Goal: Task Accomplishment & Management: Manage account settings

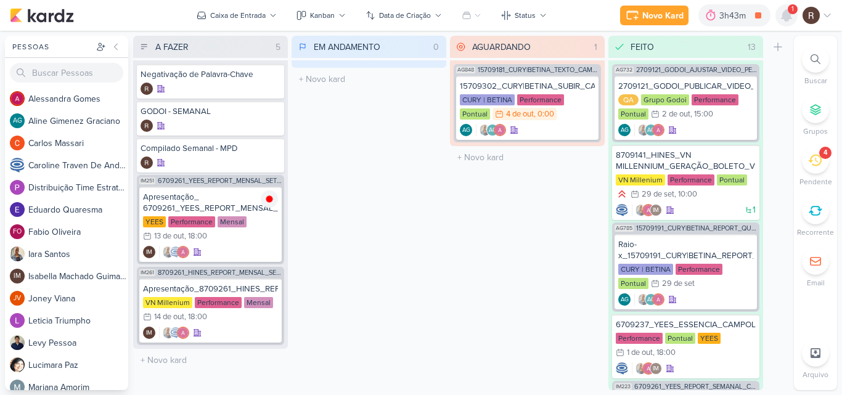
scroll to position [716, 0]
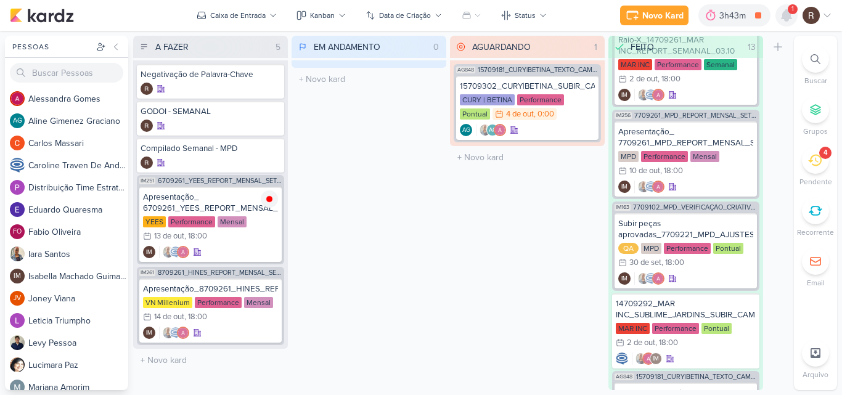
click at [789, 17] on icon at bounding box center [787, 15] width 10 height 11
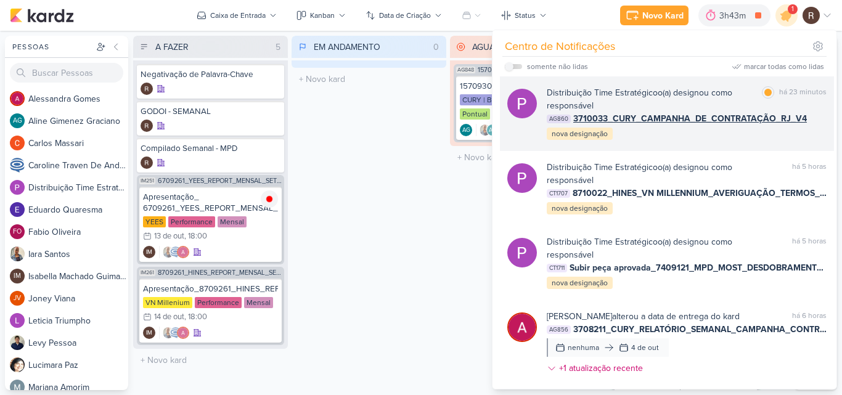
click at [734, 133] on div "Distribuição Time Estratégico o(a) designou como responsável marcar como lida h…" at bounding box center [687, 113] width 280 height 55
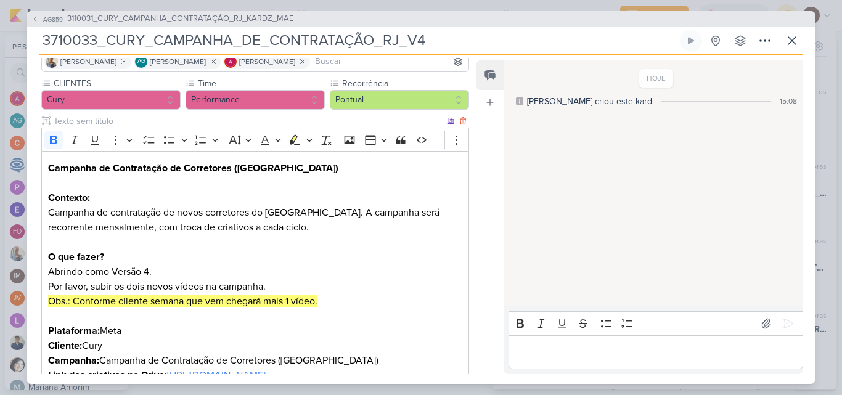
scroll to position [12, 0]
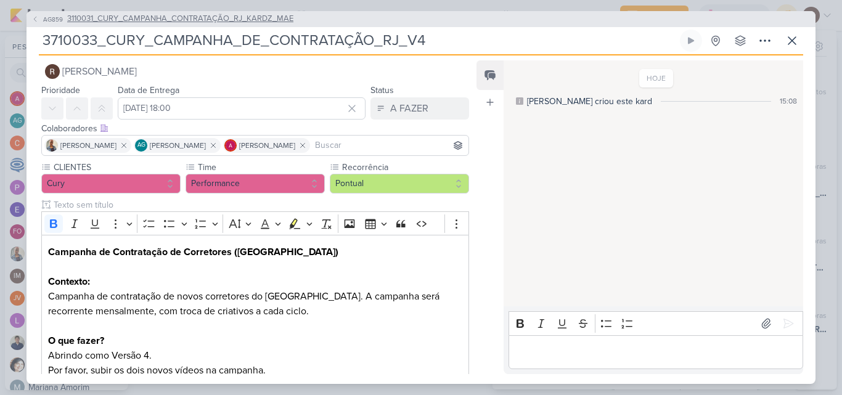
click at [250, 22] on span "3110031_CURY_CAMPANHA_CONTRATAÇÃO_RJ_KARDZ_MAE" at bounding box center [180, 19] width 226 height 12
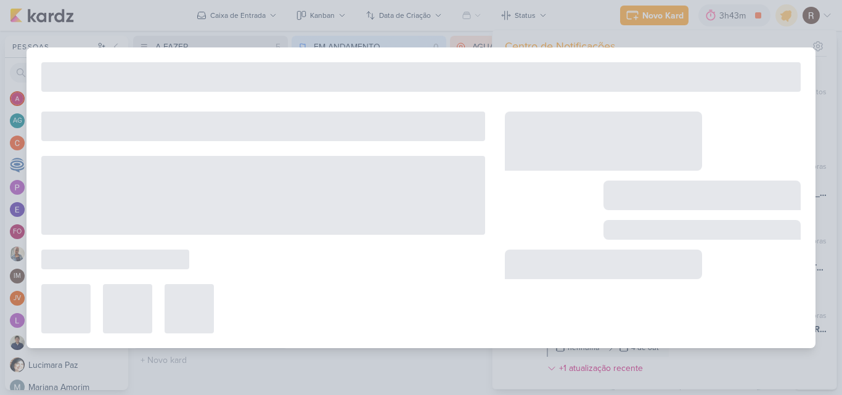
type input "3110031_CURY_CAMPANHA_CONTRATAÇÃO_RJ_KARDZ_MAE"
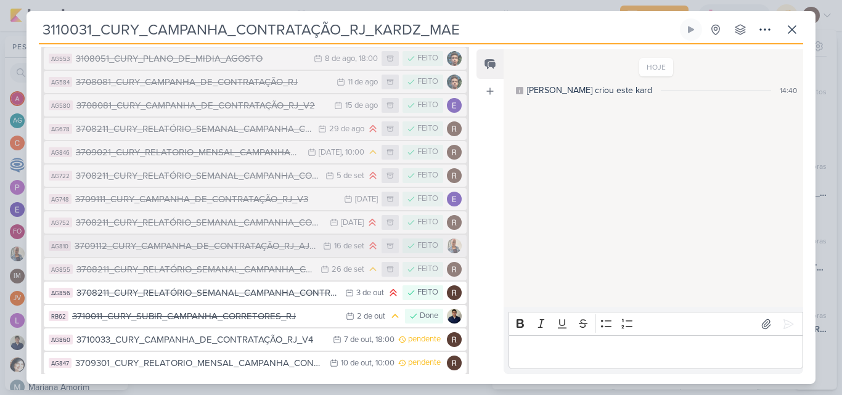
scroll to position [231, 0]
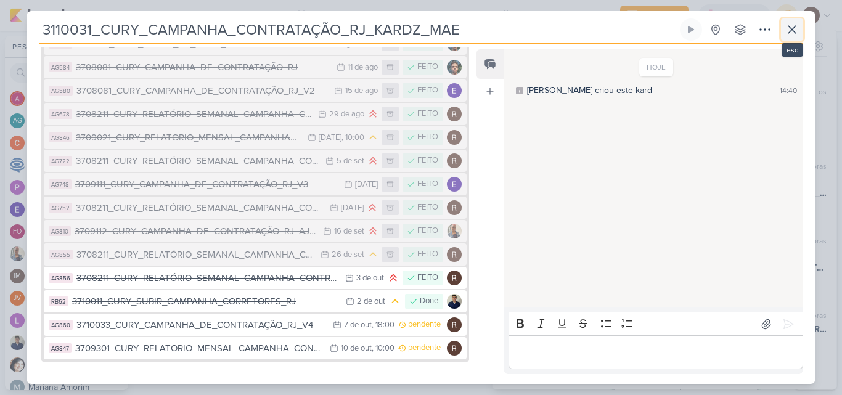
click at [800, 29] on button at bounding box center [792, 29] width 22 height 22
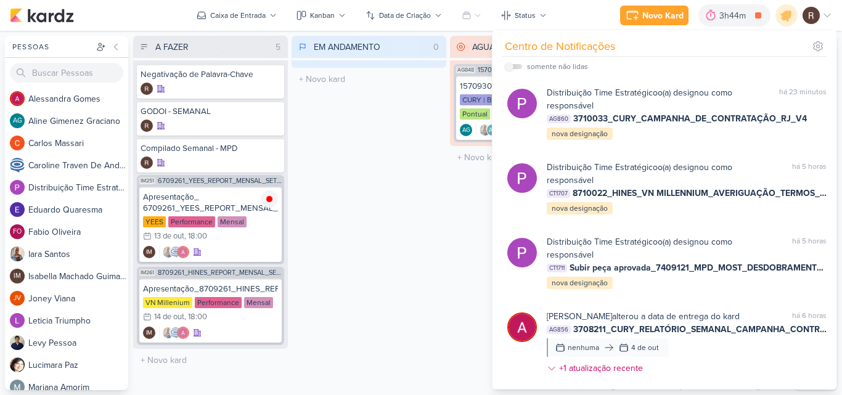
click at [372, 253] on div "EM ANDAMENTO 0 Mover Para Esquerda Mover Para Direita Deletar O título do kard …" at bounding box center [369, 213] width 155 height 355
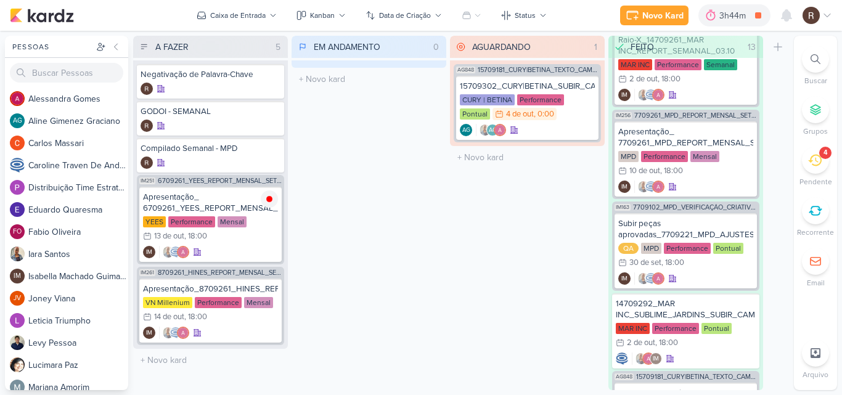
click at [816, 157] on icon at bounding box center [815, 161] width 14 height 14
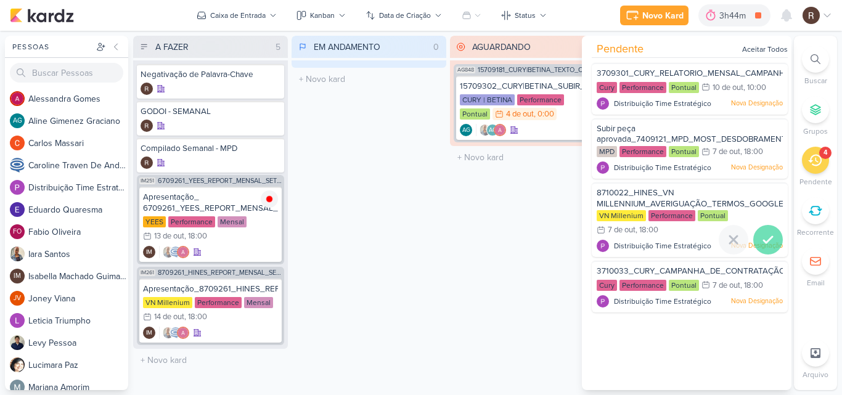
click at [768, 232] on icon at bounding box center [768, 239] width 15 height 15
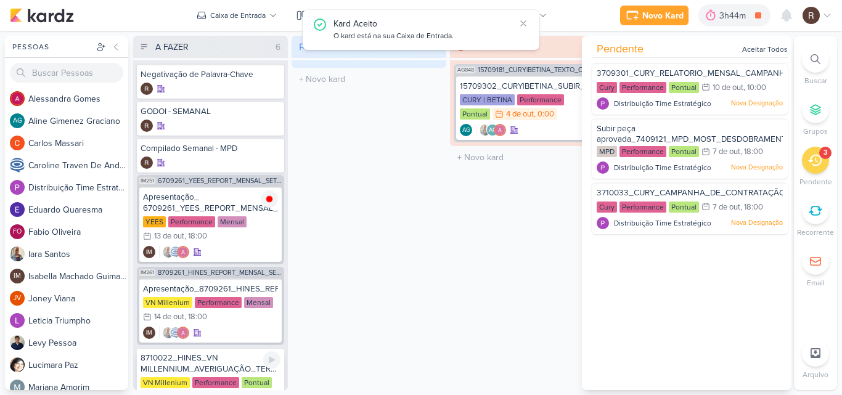
click at [240, 359] on div "8710022_HINES_VN MILLENNIUM_AVERIGUAÇÃO_TERMOS_GOOGLE ADS" at bounding box center [211, 364] width 140 height 22
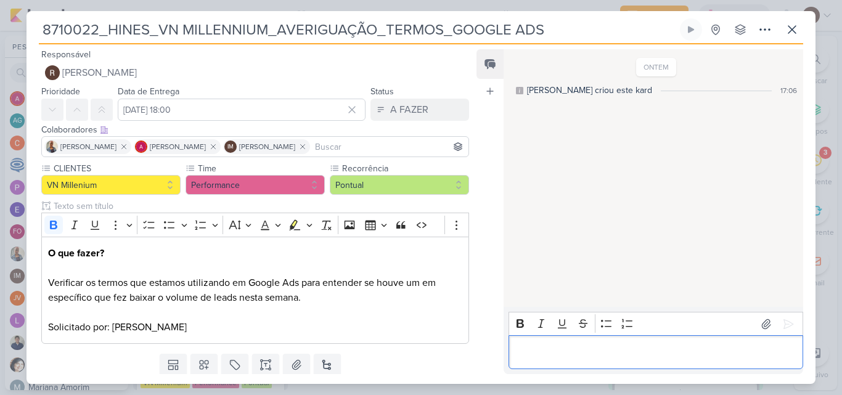
click at [535, 347] on p "Editor editing area: main" at bounding box center [656, 352] width 282 height 15
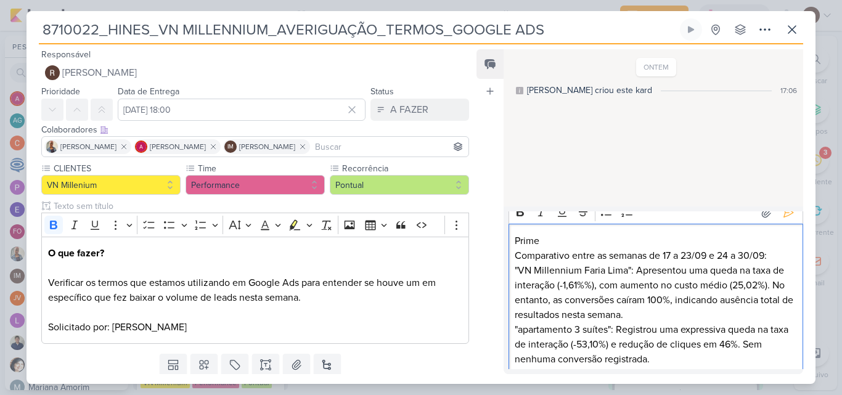
scroll to position [0, 0]
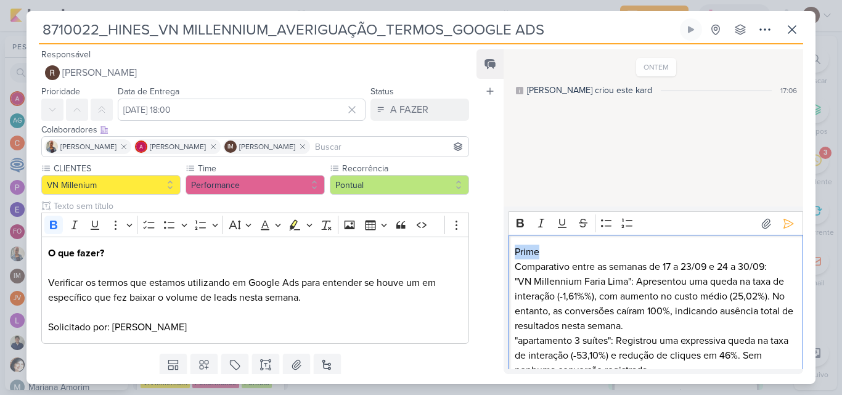
drag, startPoint x: 539, startPoint y: 252, endPoint x: 517, endPoint y: 253, distance: 22.2
click at [517, 253] on p "Prime" at bounding box center [656, 252] width 282 height 15
click at [520, 227] on icon "Editor toolbar" at bounding box center [520, 223] width 7 height 9
click at [559, 260] on p "Comparativo entre as semanas de 17 a 23/09 e 24 a 30/09:" at bounding box center [656, 267] width 282 height 15
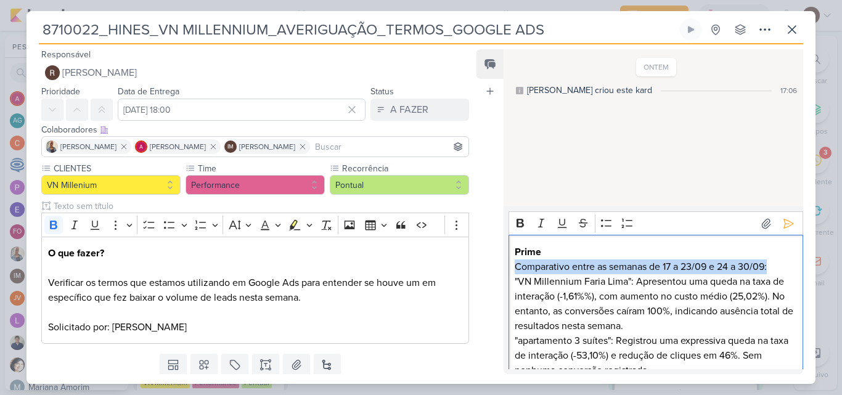
drag, startPoint x: 515, startPoint y: 261, endPoint x: 773, endPoint y: 268, distance: 257.2
click at [773, 268] on p "Comparativo entre as semanas de 17 a 23/09 e 24 a 30/09:" at bounding box center [656, 267] width 282 height 15
click at [521, 224] on icon "Editor toolbar" at bounding box center [520, 223] width 12 height 12
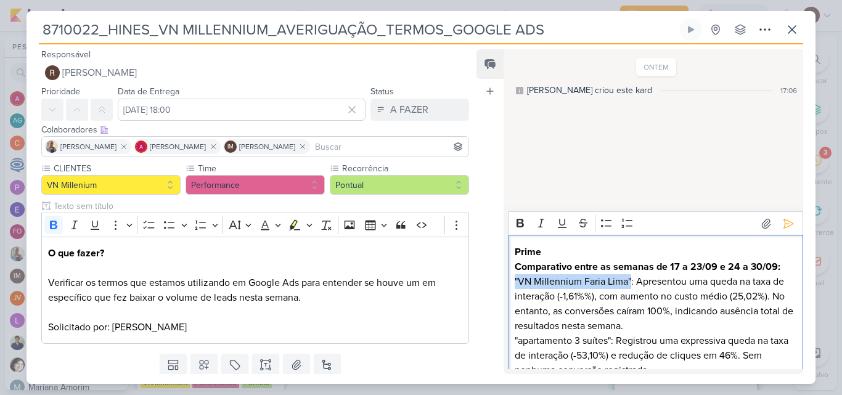
drag, startPoint x: 630, startPoint y: 278, endPoint x: 515, endPoint y: 280, distance: 114.7
click at [515, 280] on p ""VN Millennium Faria Lima": Apresentou uma queda na taxa de interação (-1,61%%)…" at bounding box center [656, 303] width 282 height 59
click at [522, 228] on icon "Editor toolbar" at bounding box center [520, 223] width 12 height 12
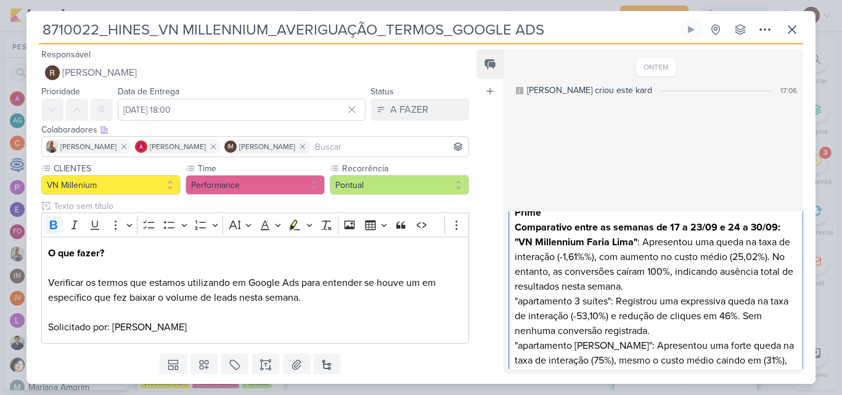
scroll to position [62, 0]
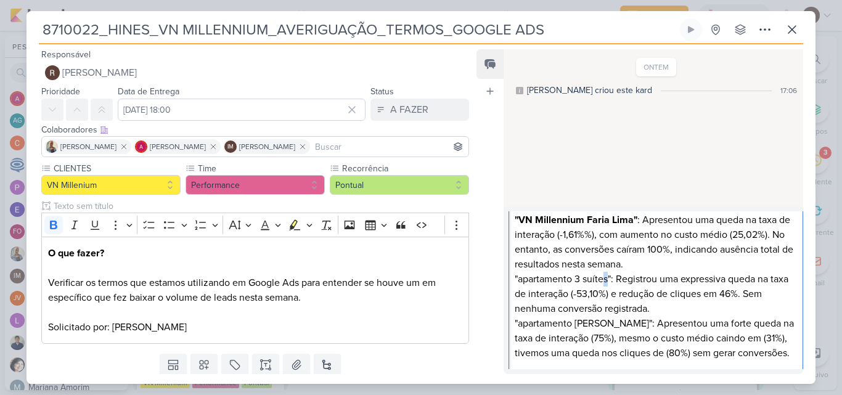
drag, startPoint x: 610, startPoint y: 277, endPoint x: 602, endPoint y: 277, distance: 8.6
click at [602, 277] on p ""apartamento 3 suítes": Registrou uma expressiva queda na taxa de interação (-5…" at bounding box center [656, 294] width 282 height 44
drag, startPoint x: 612, startPoint y: 278, endPoint x: 515, endPoint y: 276, distance: 96.8
click at [515, 276] on p ""apartamento 3 suítes": Registrou uma expressiva queda na taxa de interação (-5…" at bounding box center [656, 294] width 282 height 44
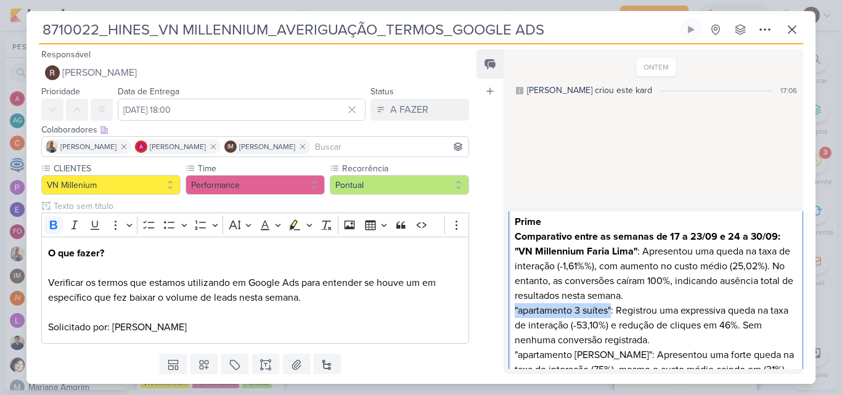
scroll to position [0, 0]
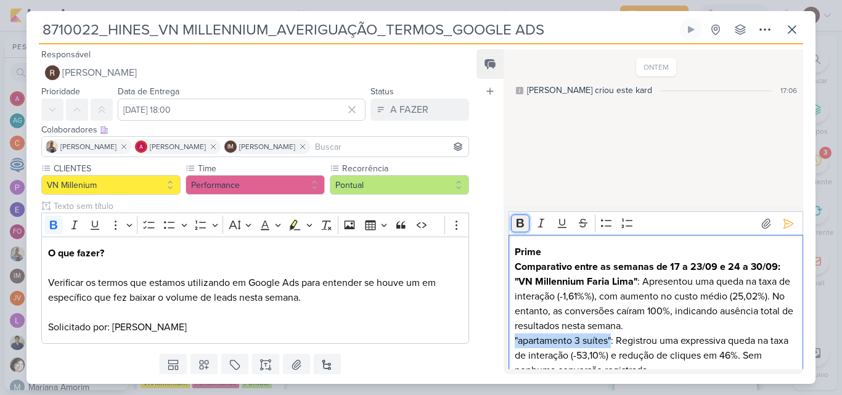
click at [522, 222] on icon "Editor toolbar" at bounding box center [520, 223] width 12 height 12
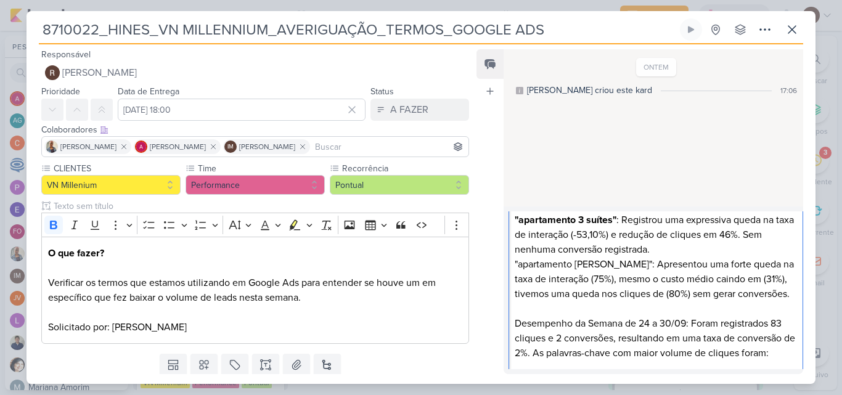
scroll to position [123, 0]
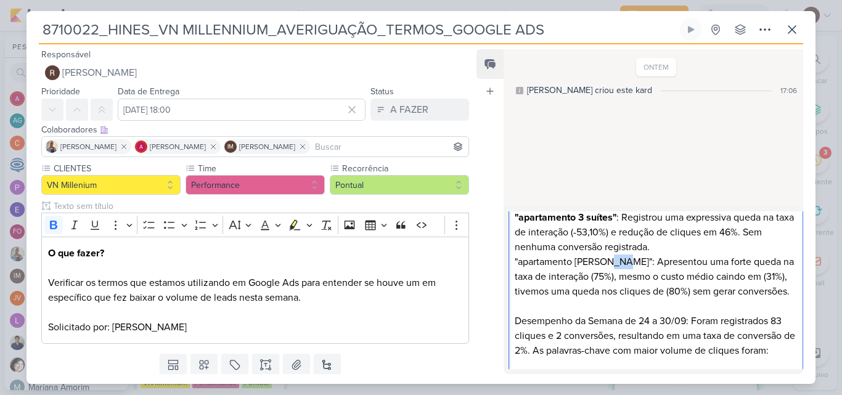
drag, startPoint x: 616, startPoint y: 262, endPoint x: 605, endPoint y: 264, distance: 11.3
click at [605, 264] on p ""apartamento itaim bibi": Apresentou uma forte queda na taxa de interação (75%)…" at bounding box center [656, 277] width 282 height 44
drag, startPoint x: 618, startPoint y: 260, endPoint x: 515, endPoint y: 262, distance: 103.6
click at [515, 262] on p ""apartamento itaim bibi": Apresentou uma forte queda na taxa de interação (75%)…" at bounding box center [656, 277] width 282 height 44
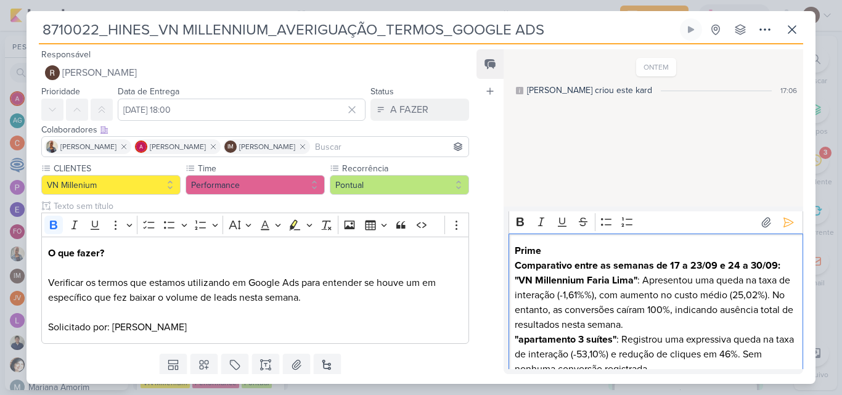
scroll to position [0, 0]
click at [518, 220] on icon "Editor toolbar" at bounding box center [520, 223] width 7 height 9
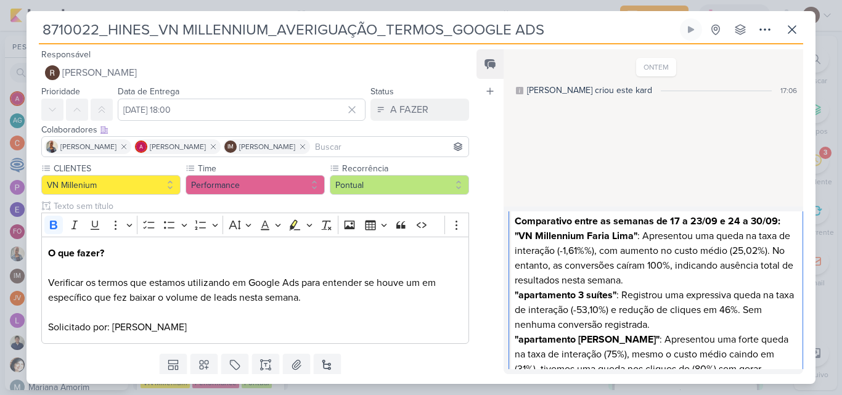
scroll to position [123, 0]
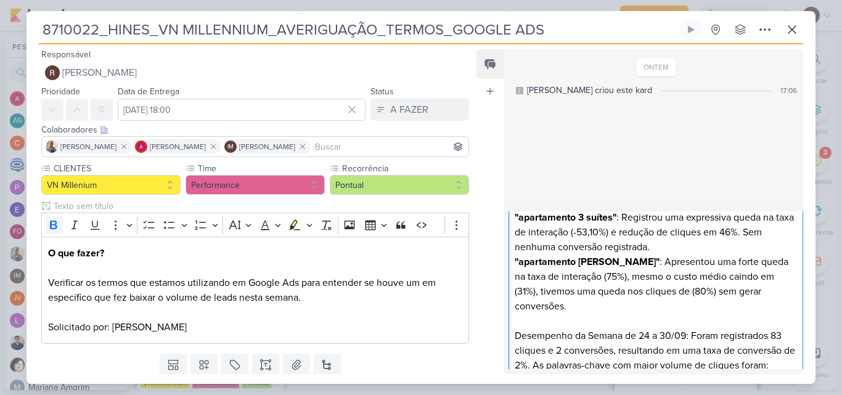
click at [601, 297] on p ""apartamento itaim bibi" : Apresentou uma forte queda na taxa de interação (75%…" at bounding box center [656, 284] width 282 height 59
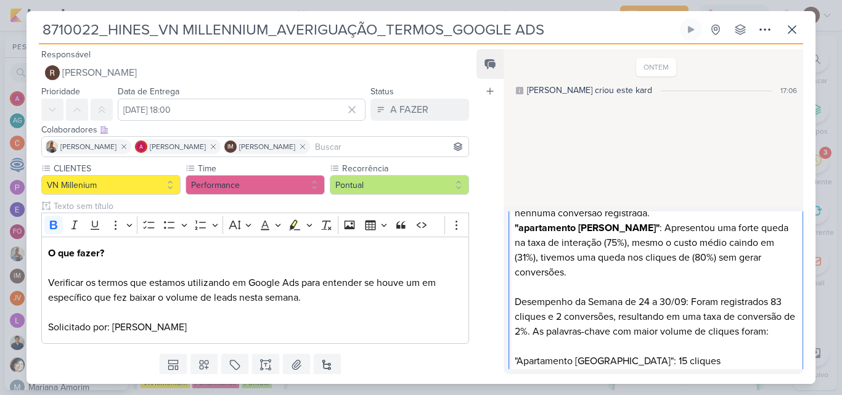
scroll to position [185, 0]
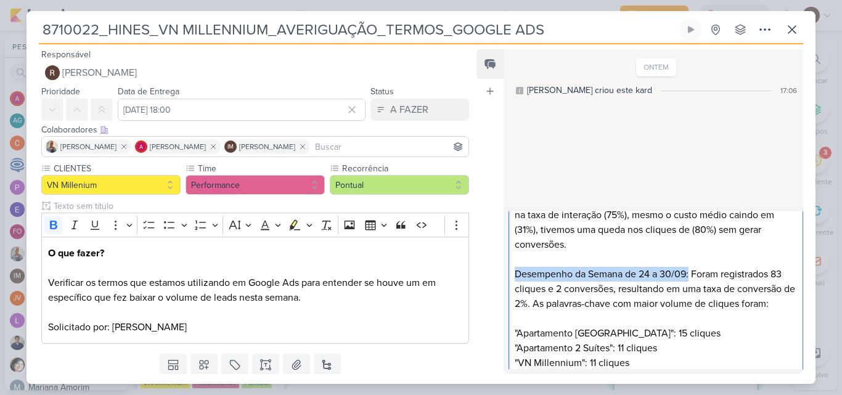
drag, startPoint x: 691, startPoint y: 274, endPoint x: 508, endPoint y: 269, distance: 182.6
click at [509, 269] on div "Prime Comparativo entre as semanas de 17 a 23/09 e 24 a 30/09: "VN Millennium F…" at bounding box center [656, 274] width 295 height 448
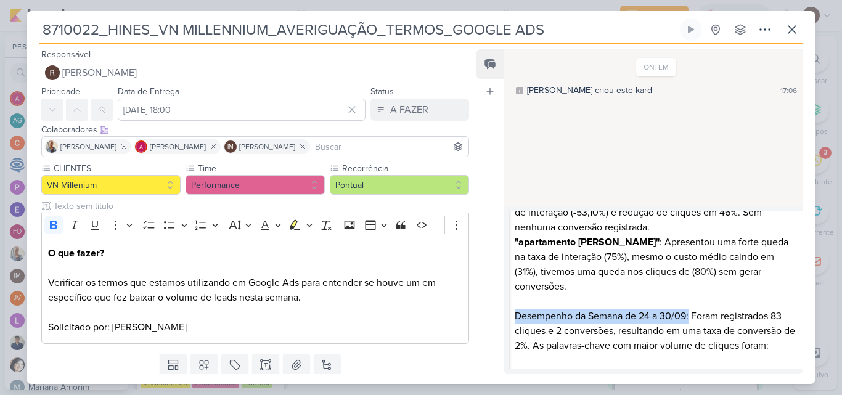
scroll to position [1, 0]
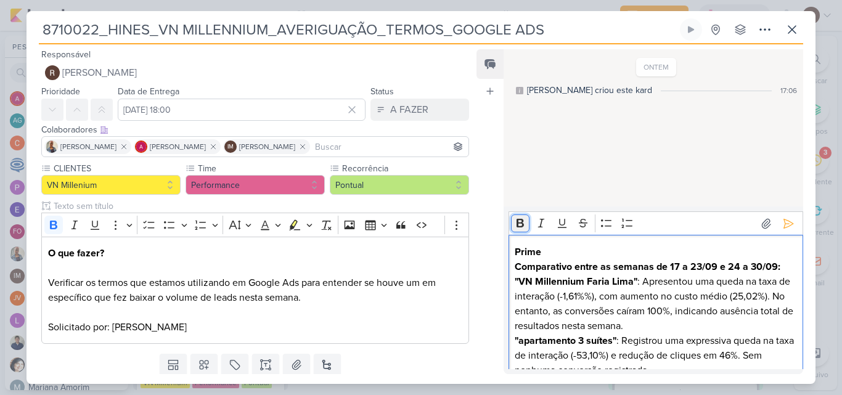
click at [519, 223] on icon "Editor toolbar" at bounding box center [520, 223] width 7 height 9
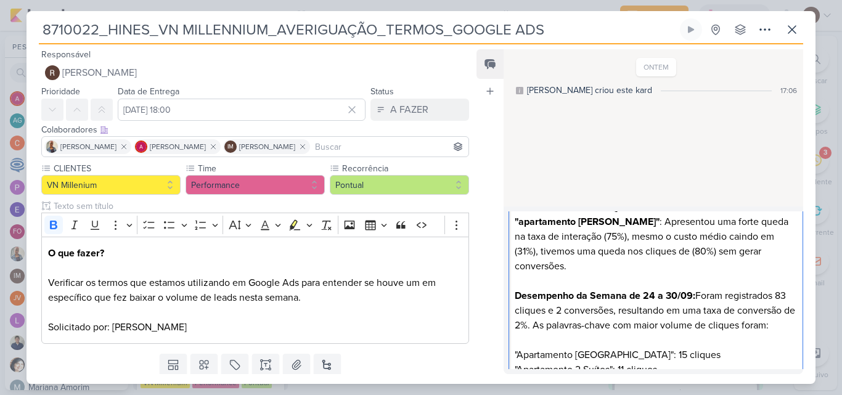
scroll to position [185, 0]
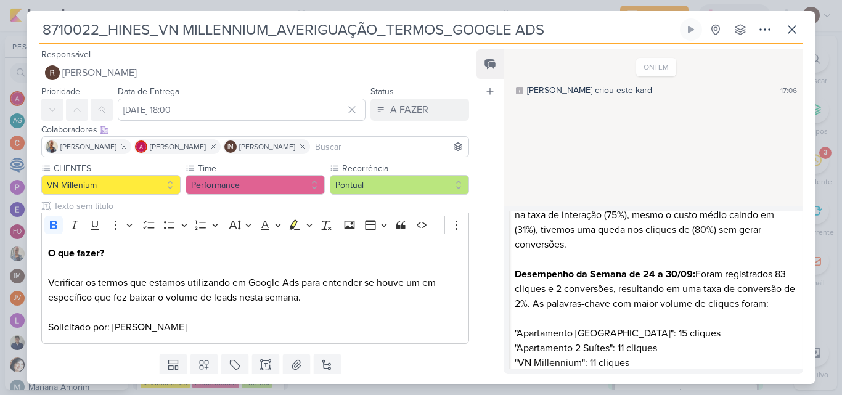
click at [697, 341] on p ""Apartamento 2 Suítes": 11 cliques" at bounding box center [656, 348] width 282 height 15
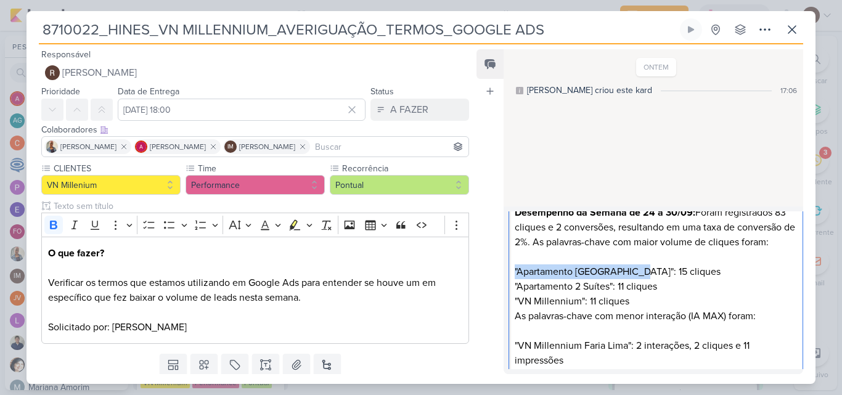
drag, startPoint x: 631, startPoint y: 269, endPoint x: 514, endPoint y: 270, distance: 116.5
click at [514, 270] on div "Prime Comparativo entre as semanas de 17 a 23/09 e 24 a 30/09: "VN Millennium F…" at bounding box center [656, 212] width 295 height 448
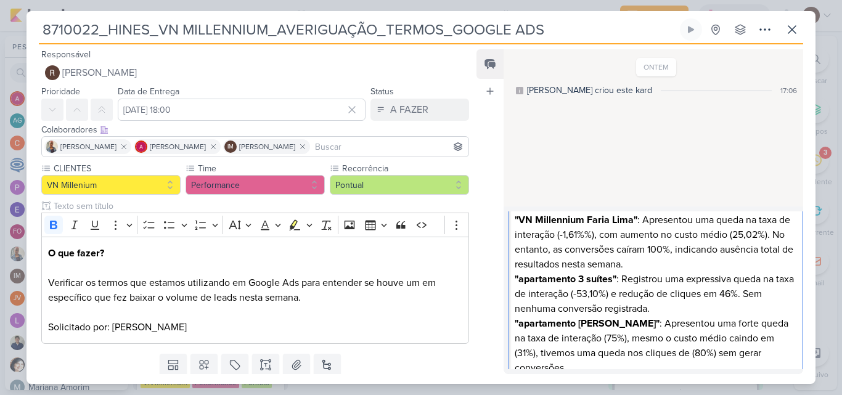
scroll to position [30, 0]
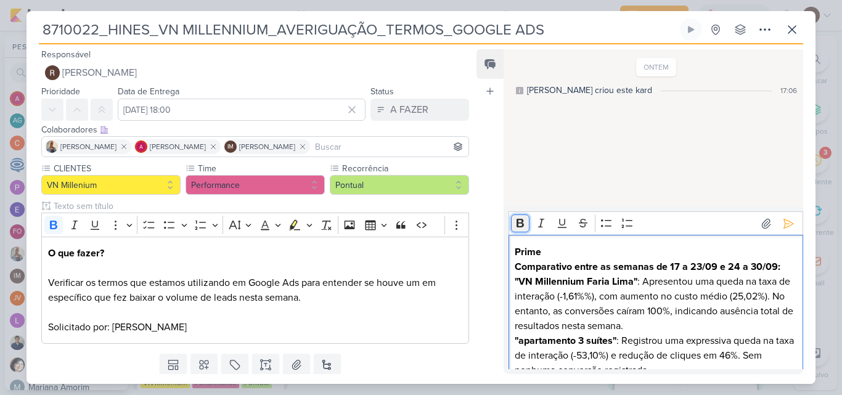
click at [512, 223] on button "Bold" at bounding box center [520, 224] width 18 height 18
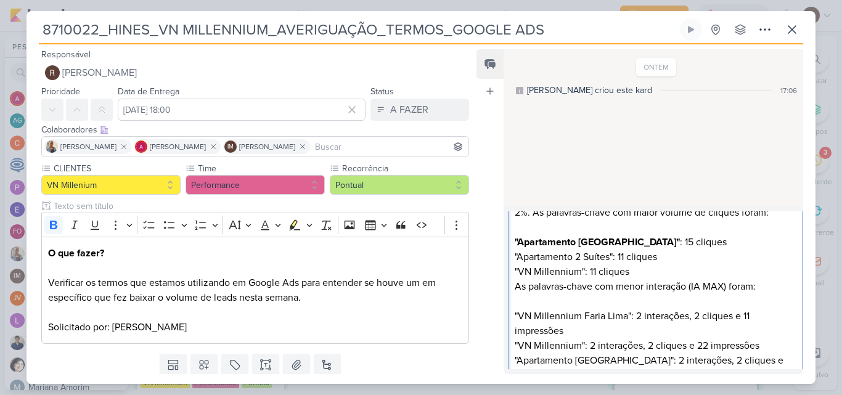
scroll to position [247, 0]
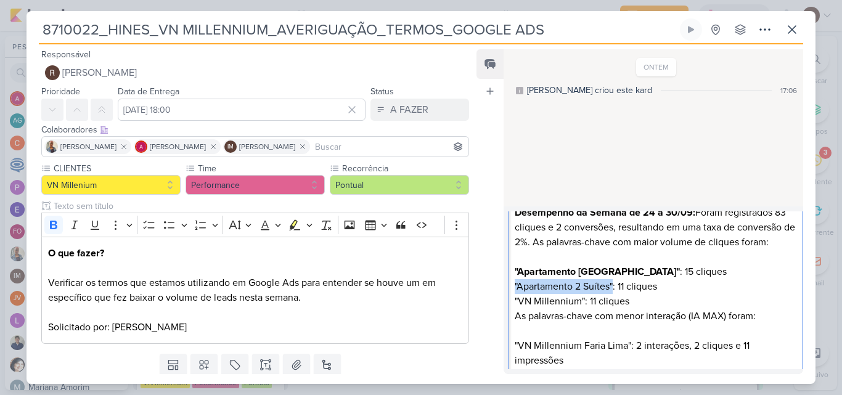
drag, startPoint x: 613, startPoint y: 284, endPoint x: 515, endPoint y: 287, distance: 98.1
click at [515, 287] on p ""Apartamento 2 Suítes": 11 cliques" at bounding box center [656, 286] width 282 height 15
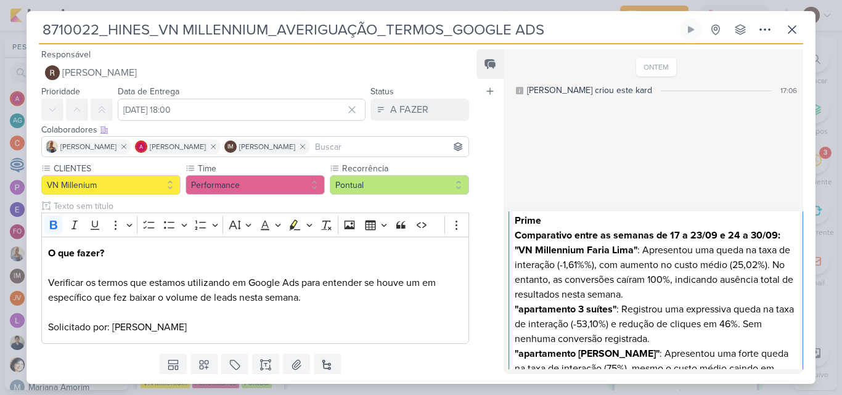
scroll to position [0, 0]
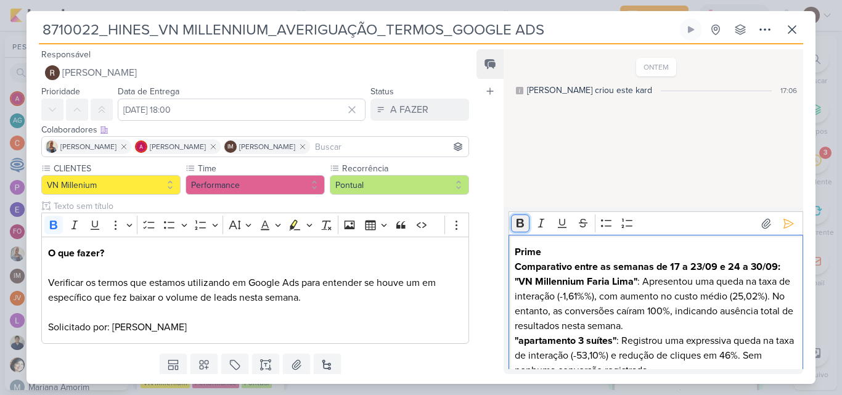
click at [517, 226] on icon "Editor toolbar" at bounding box center [520, 223] width 7 height 9
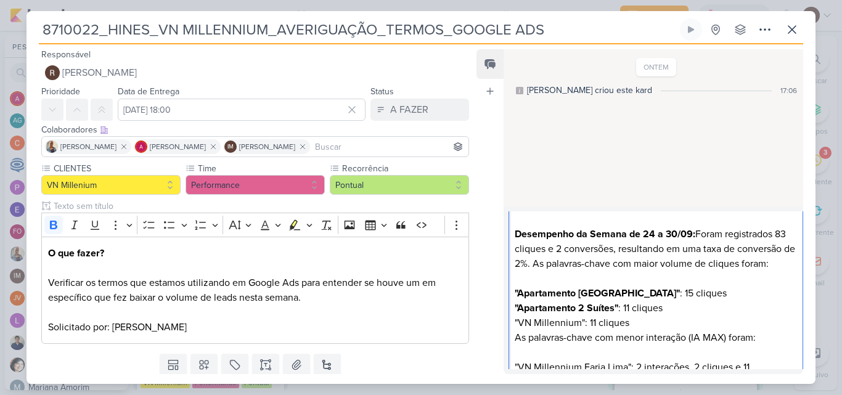
scroll to position [247, 0]
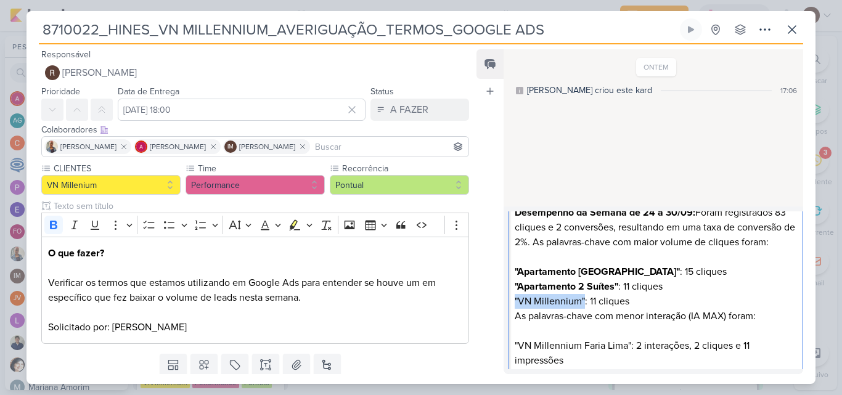
drag, startPoint x: 584, startPoint y: 300, endPoint x: 516, endPoint y: 304, distance: 68.0
click at [516, 304] on p ""VN Millennium": 11 cliques" at bounding box center [656, 301] width 282 height 15
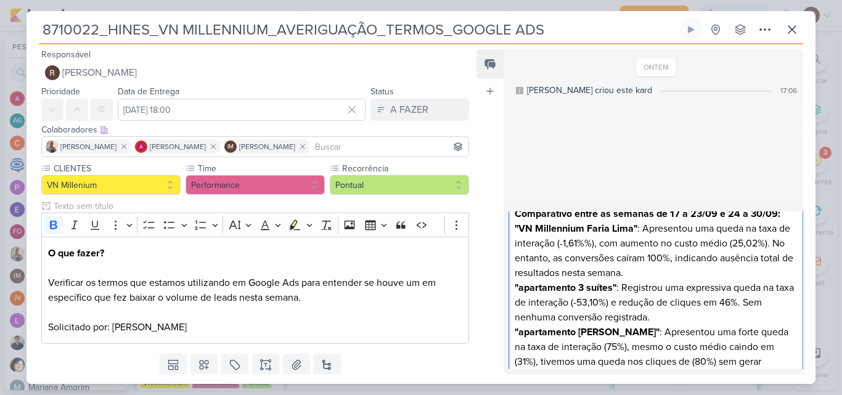
scroll to position [0, 0]
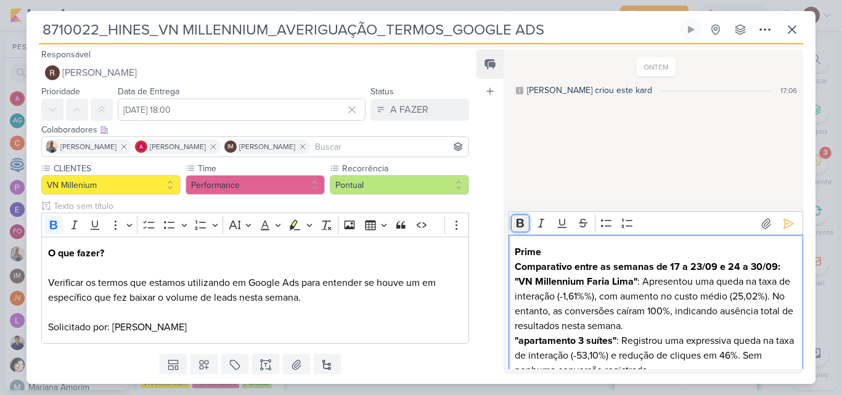
click at [523, 228] on icon "Editor toolbar" at bounding box center [520, 223] width 12 height 12
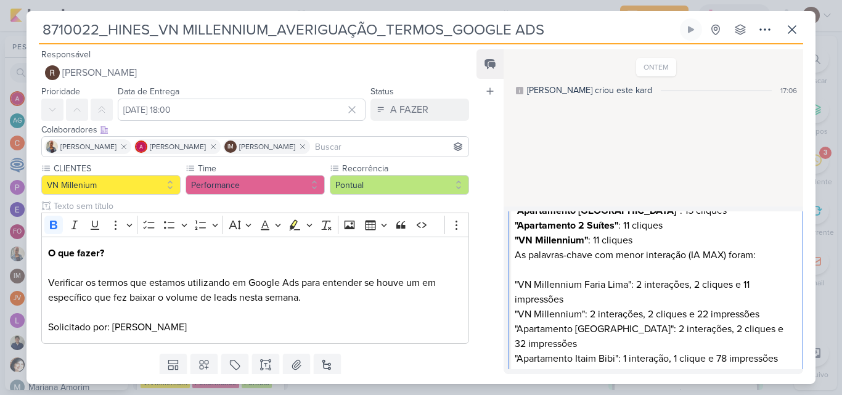
scroll to position [308, 0]
click at [574, 273] on p "Editor editing area: main" at bounding box center [656, 269] width 282 height 15
drag, startPoint x: 514, startPoint y: 257, endPoint x: 757, endPoint y: 257, distance: 242.3
click at [757, 257] on div "Prime Comparativo entre as semanas de 17 a 23/09 e 24 a 30/09: "VN Millennium F…" at bounding box center [656, 151] width 295 height 448
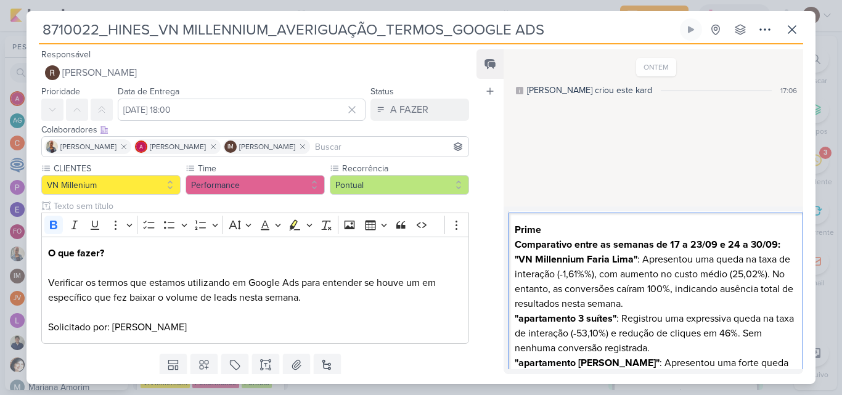
scroll to position [0, 0]
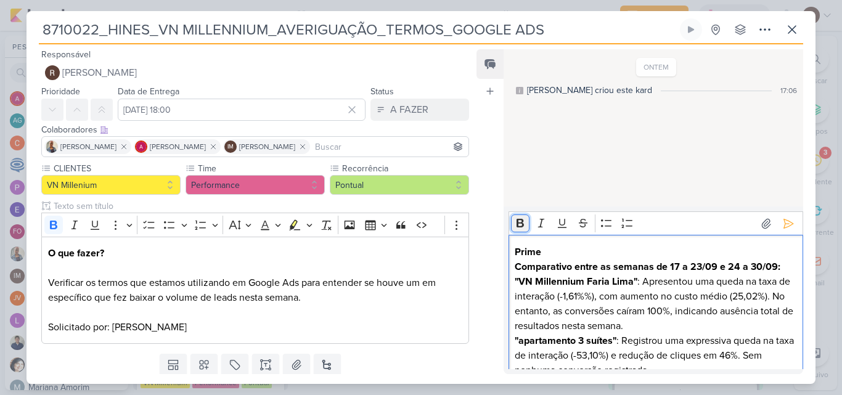
click at [516, 218] on icon "Editor toolbar" at bounding box center [520, 223] width 12 height 12
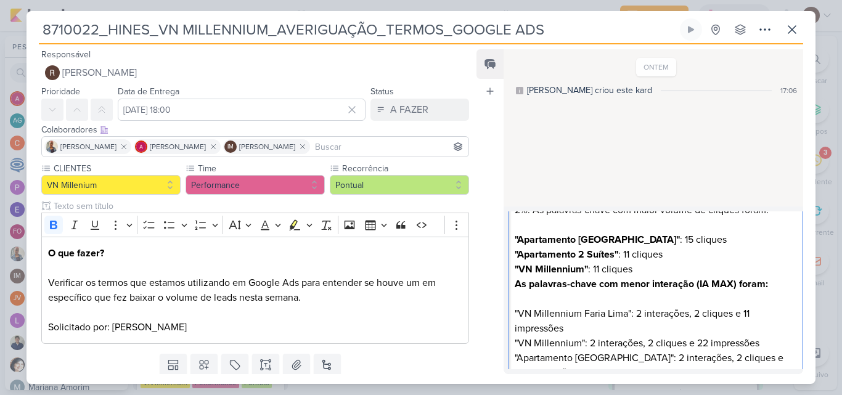
scroll to position [308, 0]
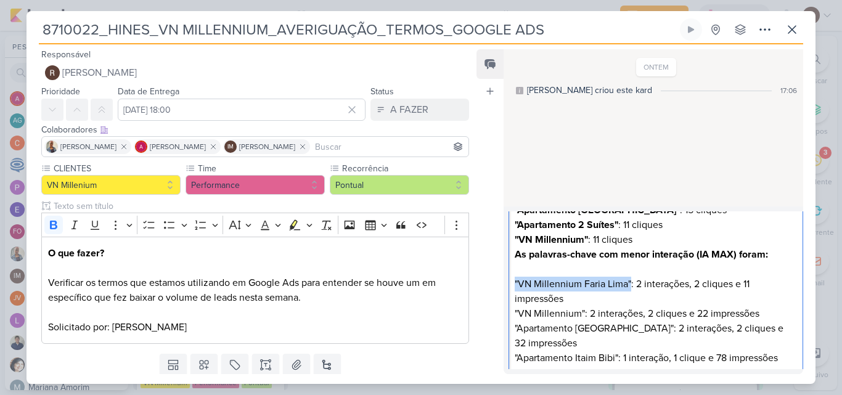
drag, startPoint x: 630, startPoint y: 283, endPoint x: 511, endPoint y: 284, distance: 119.6
click at [511, 284] on div "Prime Comparativo entre as semanas de 17 a 23/09 e 24 a 30/09: "VN Millennium F…" at bounding box center [656, 151] width 295 height 448
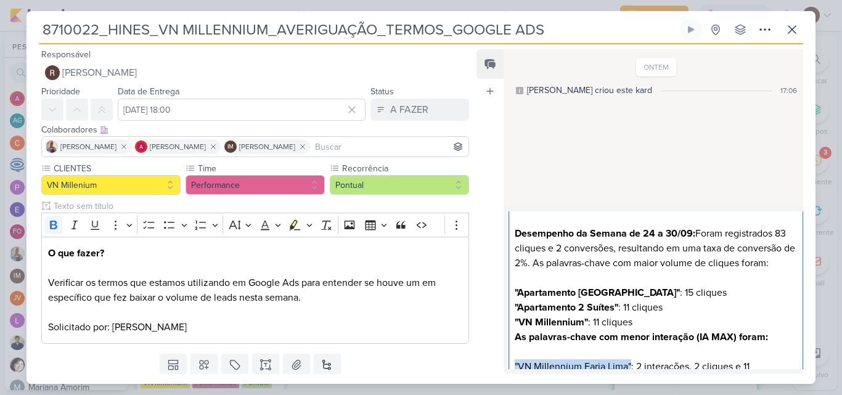
scroll to position [62, 0]
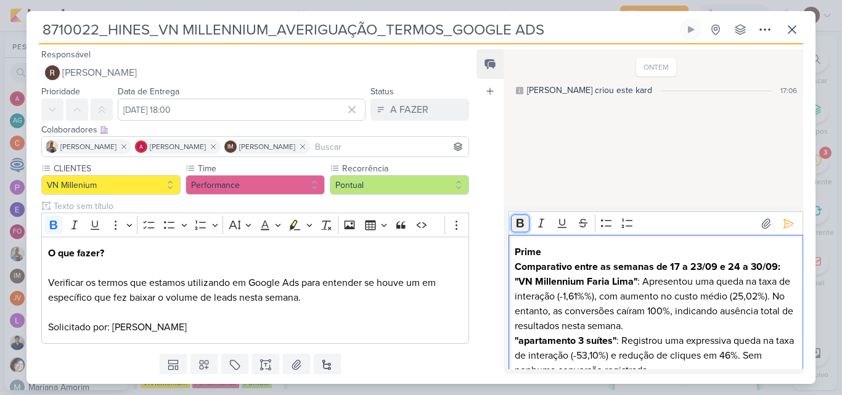
click at [519, 227] on icon "Editor toolbar" at bounding box center [520, 223] width 7 height 9
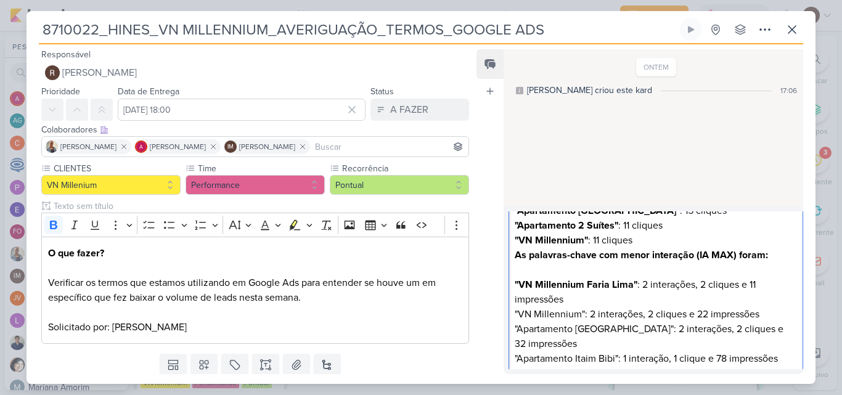
scroll to position [0, 0]
click at [580, 312] on p ""VN Millennium": 2 interações, 2 cliques e 22 impressões" at bounding box center [656, 313] width 282 height 15
click at [588, 313] on p ""VN Millennium": 2 interações, 2 cliques e 22 impressões" at bounding box center [656, 313] width 282 height 15
drag, startPoint x: 584, startPoint y: 312, endPoint x: 515, endPoint y: 316, distance: 68.5
click at [515, 316] on p ""VN Millennium": 2 interações, 2 cliques e 22 impressões" at bounding box center [656, 313] width 282 height 15
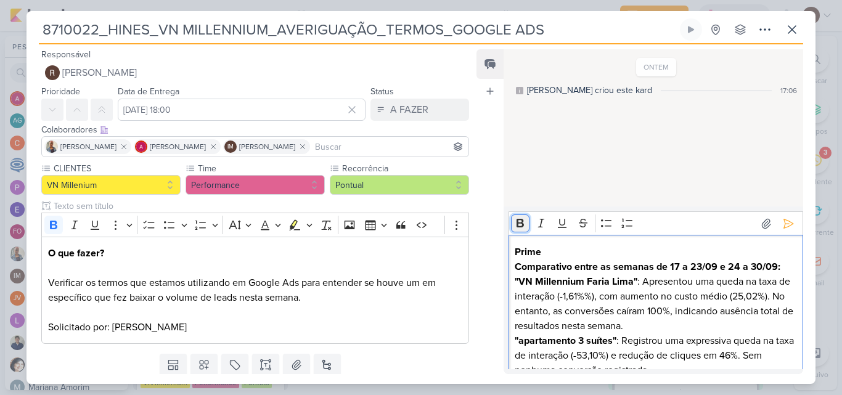
click at [522, 226] on icon "Editor toolbar" at bounding box center [520, 223] width 7 height 9
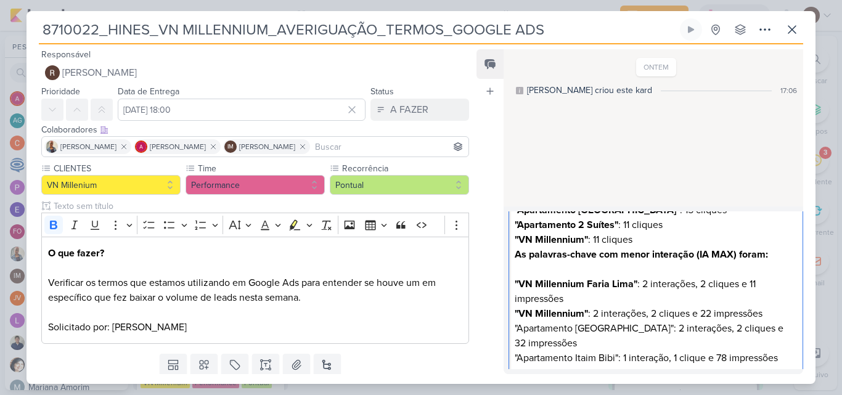
scroll to position [314, 0]
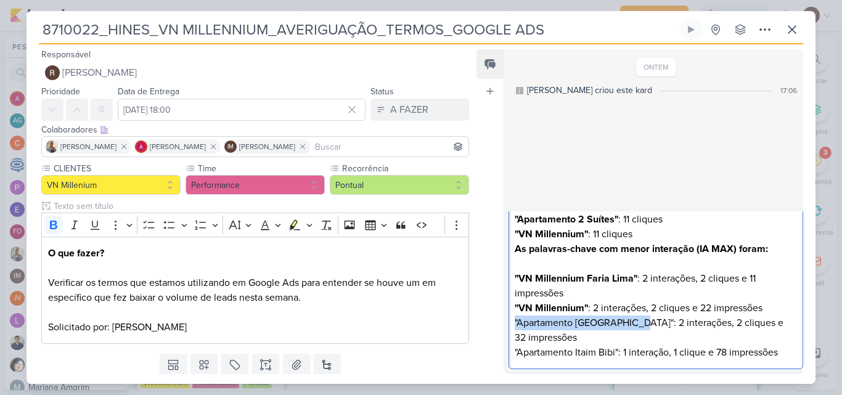
drag, startPoint x: 630, startPoint y: 321, endPoint x: 513, endPoint y: 320, distance: 116.5
click at [513, 320] on div "Prime Comparativo entre as semanas de 17 a 23/09 e 24 a 30/09: "VN Millennium F…" at bounding box center [656, 145] width 295 height 448
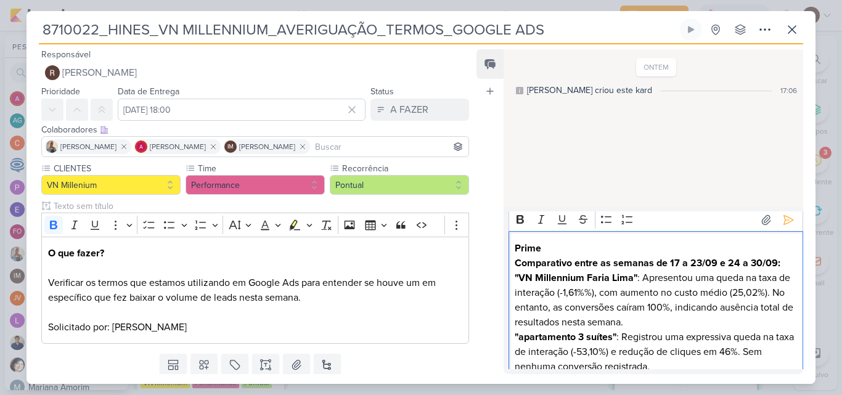
scroll to position [0, 0]
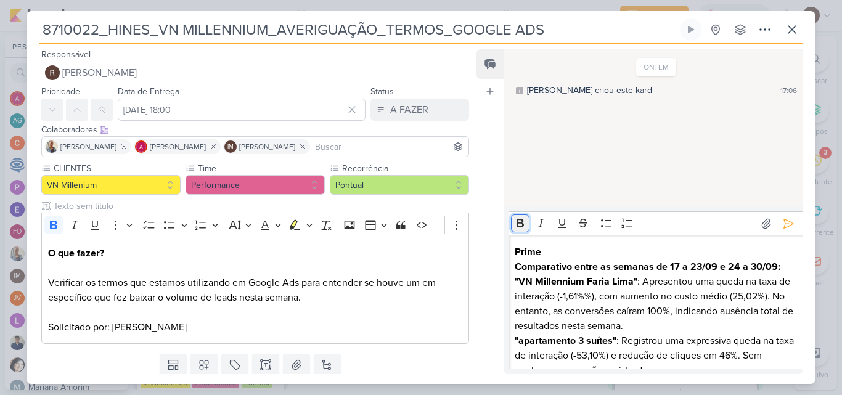
click at [520, 223] on icon "Editor toolbar" at bounding box center [520, 223] width 7 height 9
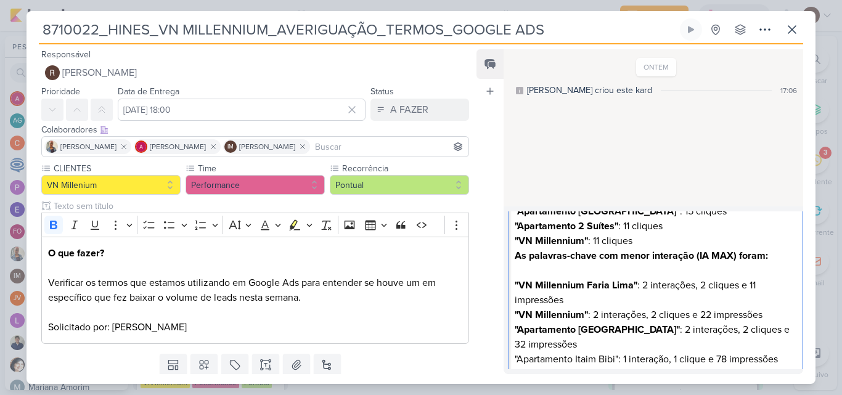
scroll to position [314, 0]
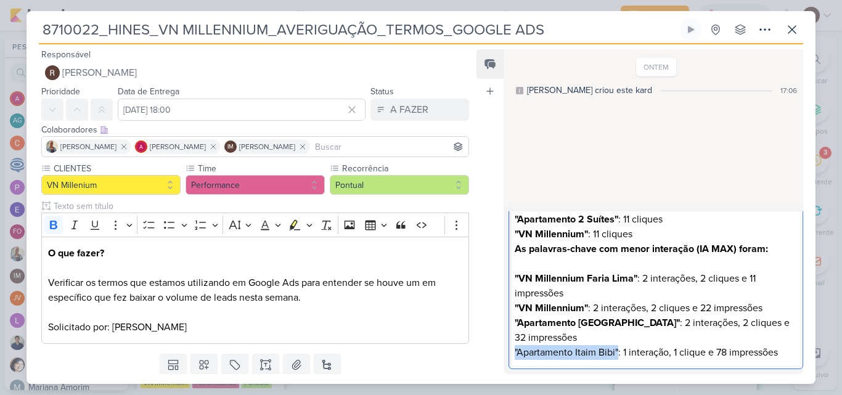
drag, startPoint x: 619, startPoint y: 352, endPoint x: 516, endPoint y: 351, distance: 103.0
click at [516, 351] on p ""Apartamento Itaim Bibi": 1 interação, 1 clique e 78 impressões" at bounding box center [656, 352] width 282 height 15
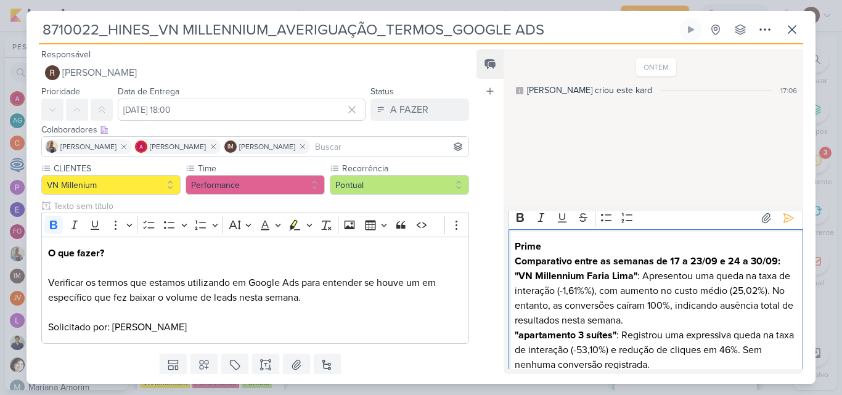
scroll to position [1, 0]
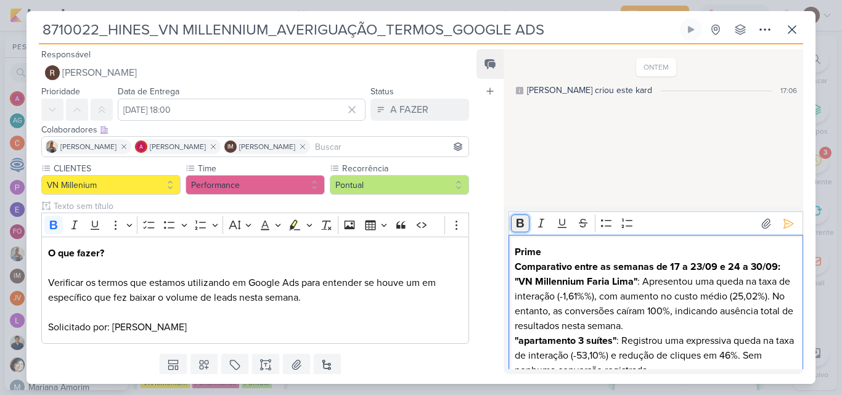
click at [520, 226] on icon "Editor toolbar" at bounding box center [520, 223] width 12 height 12
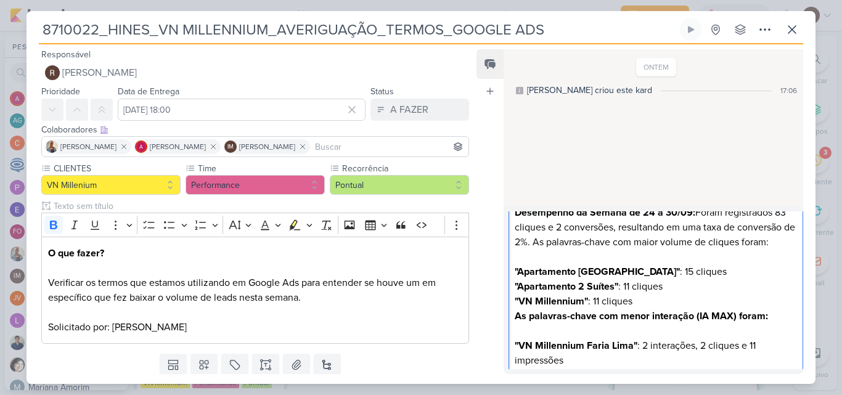
scroll to position [185, 0]
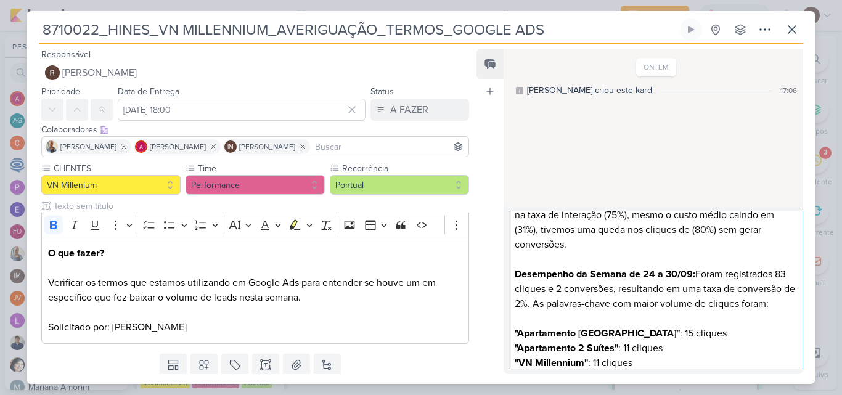
drag, startPoint x: 549, startPoint y: 305, endPoint x: 785, endPoint y: 307, distance: 236.2
click at [785, 307] on p "Desempenho da Semana de 24 a 30/09: Foram registrados 83 cliques e 2 conversões…" at bounding box center [656, 289] width 282 height 44
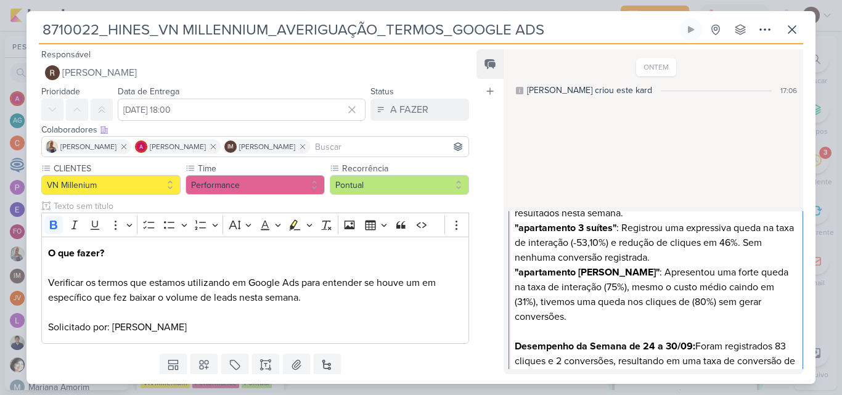
scroll to position [0, 0]
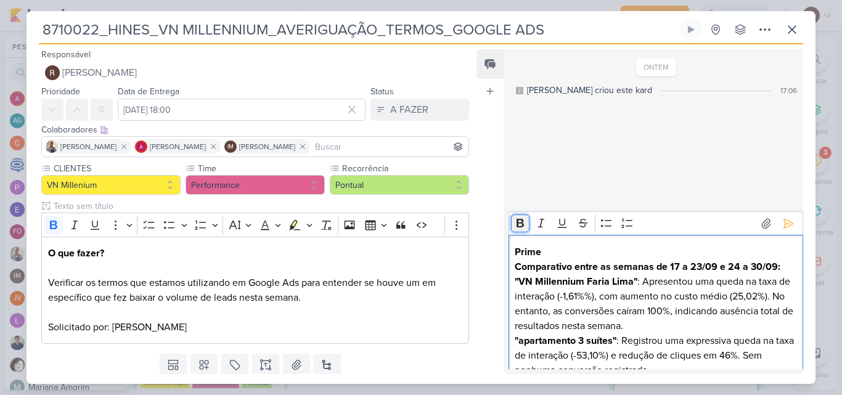
click at [516, 216] on button "Bold" at bounding box center [520, 224] width 18 height 18
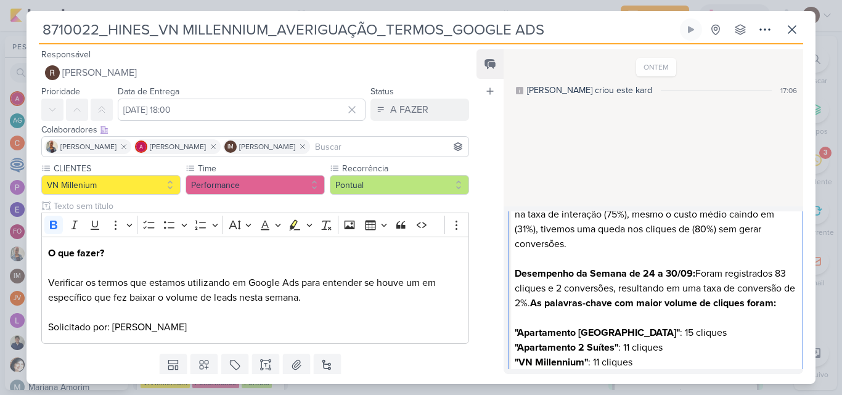
scroll to position [185, 0]
click at [547, 302] on strong "As palavras-chave com maior volume de cliques foram:" at bounding box center [653, 304] width 246 height 12
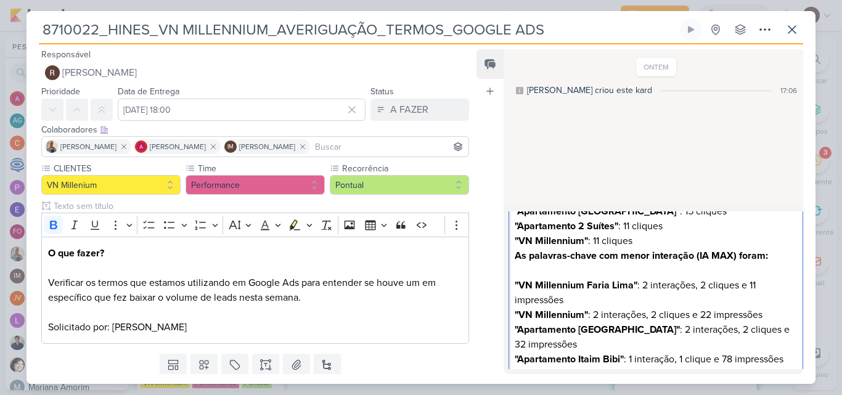
scroll to position [329, 0]
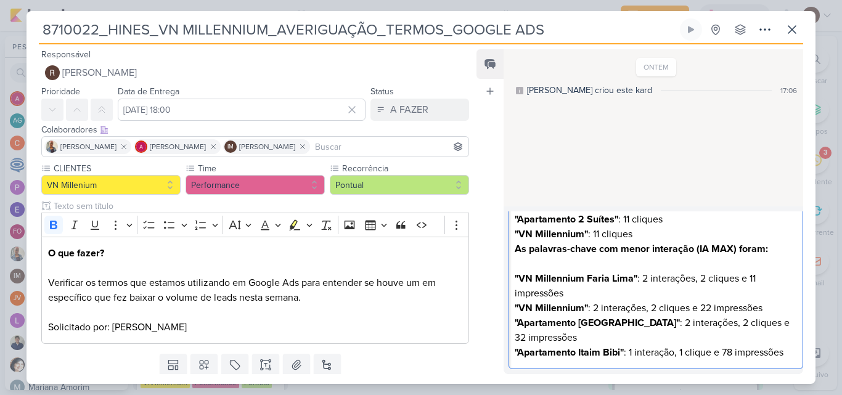
click at [644, 229] on p ""VN Millennium" : 11 cliques" at bounding box center [656, 234] width 282 height 15
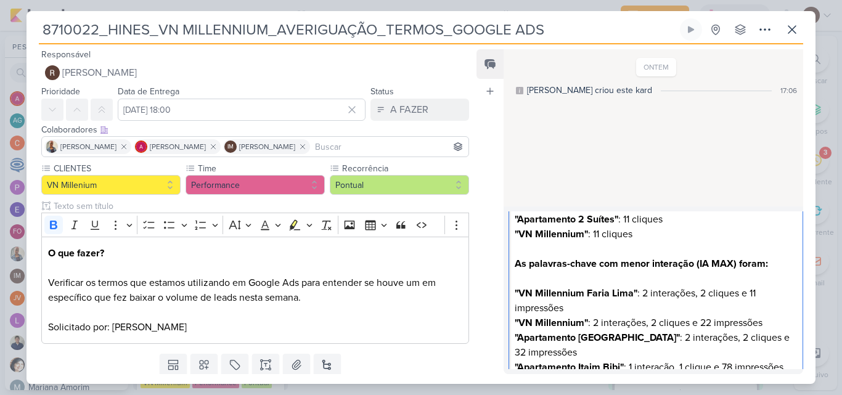
click at [542, 278] on p "Editor editing area: main" at bounding box center [656, 278] width 282 height 15
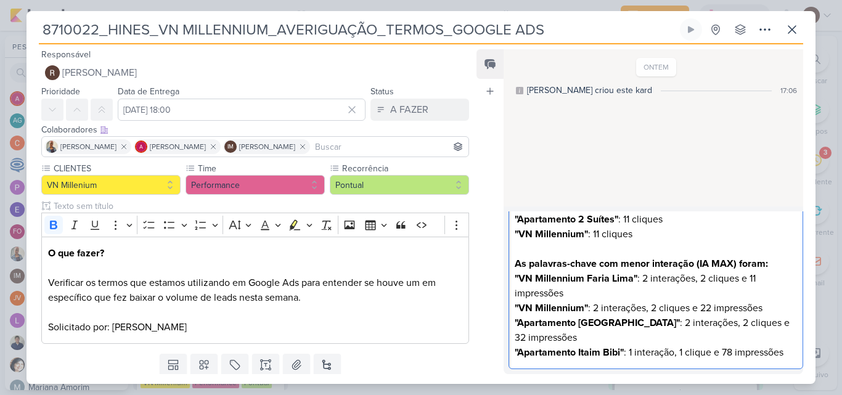
scroll to position [267, 0]
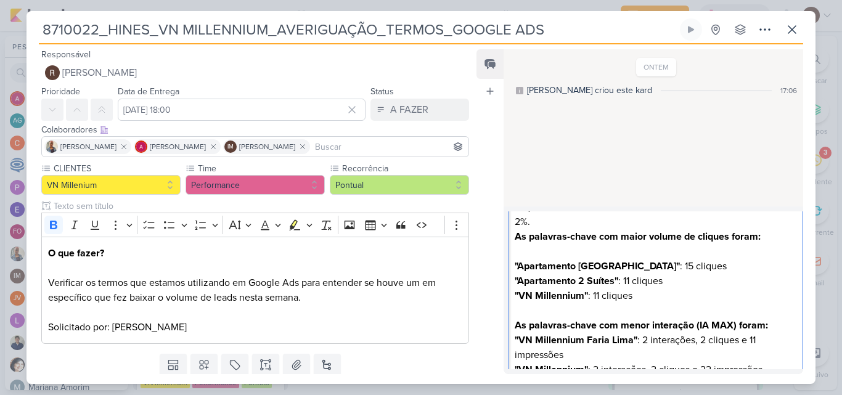
click at [557, 250] on p "Editor editing area: main" at bounding box center [656, 251] width 282 height 15
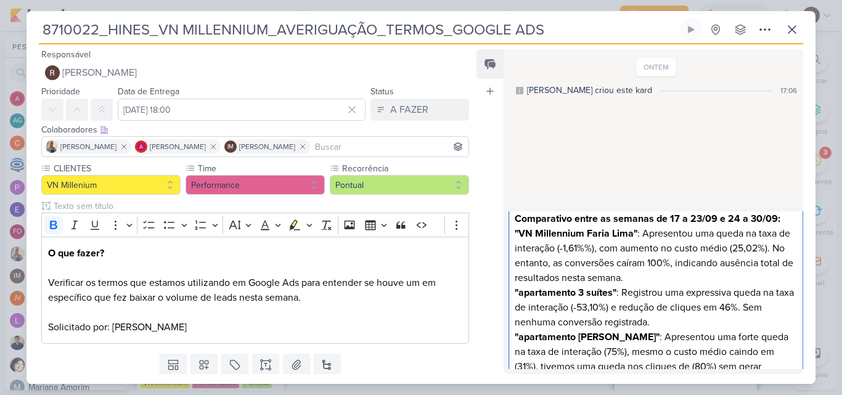
scroll to position [20, 0]
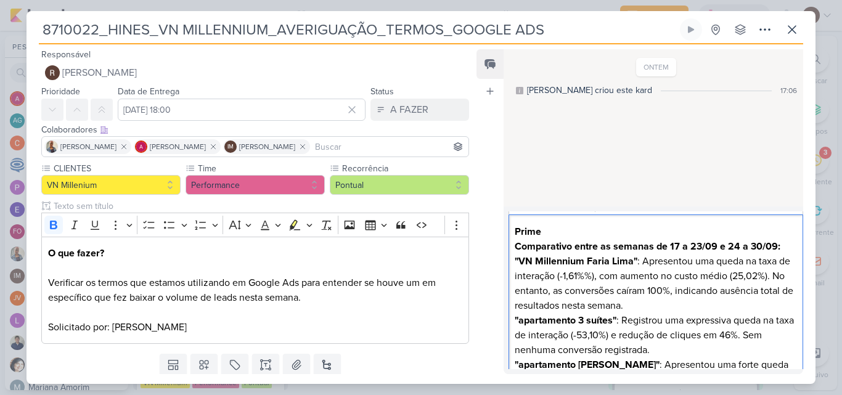
click at [641, 309] on p ""VN Millennium Faria Lima" : Apresentou uma queda na taxa de interação (-1,61%%…" at bounding box center [656, 283] width 282 height 59
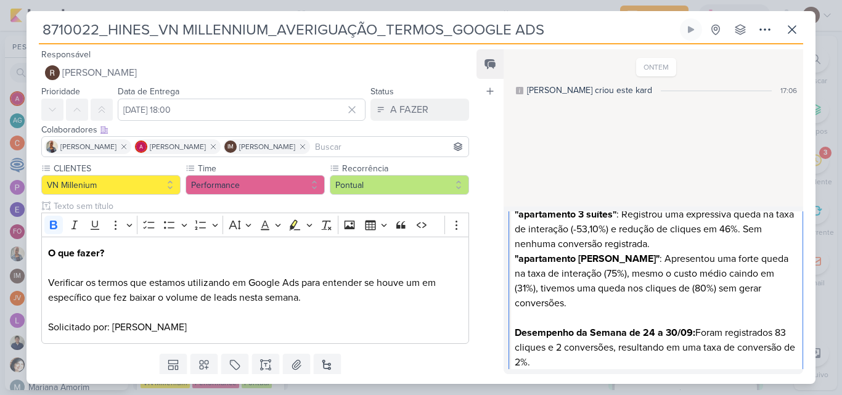
scroll to position [144, 0]
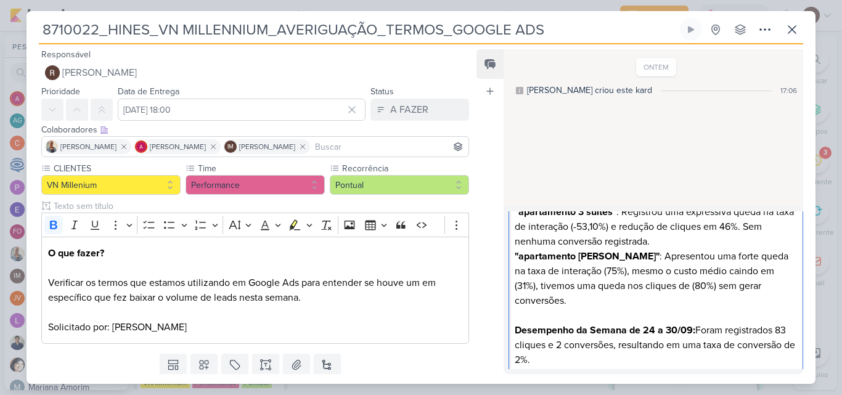
click at [655, 244] on p ""apartamento 3 suítes" : Registrou uma expressiva queda na taxa de interação (-…" at bounding box center [656, 227] width 282 height 44
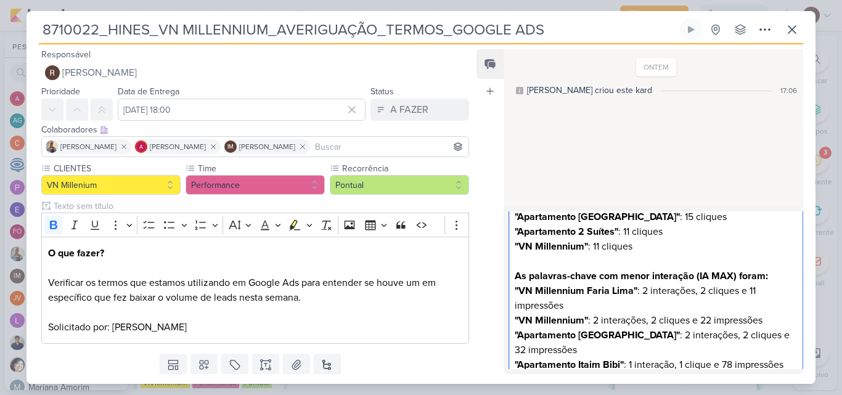
scroll to position [343, 0]
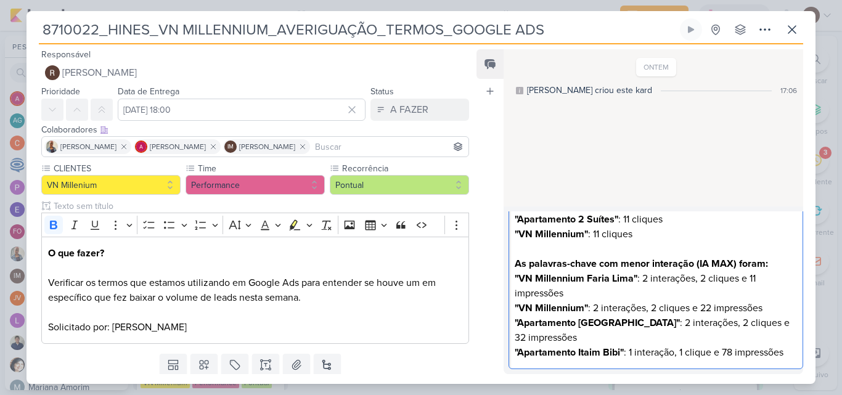
click at [789, 353] on p ""Apartamento Itaim Bibi" : 1 interação, 1 clique e 78 impressões" at bounding box center [656, 352] width 282 height 15
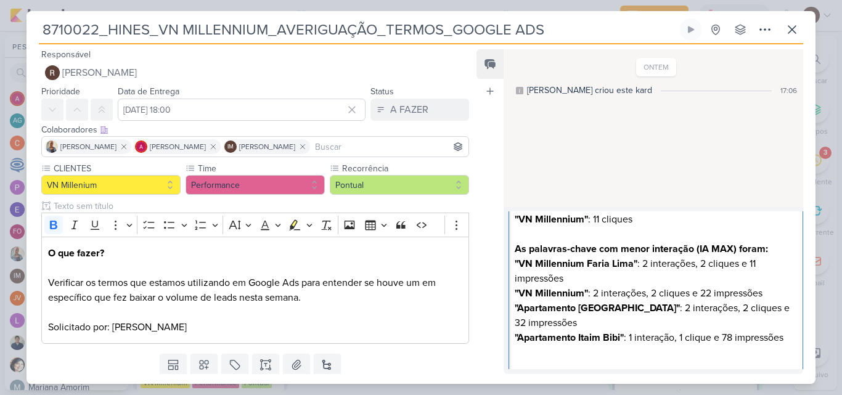
scroll to position [373, 0]
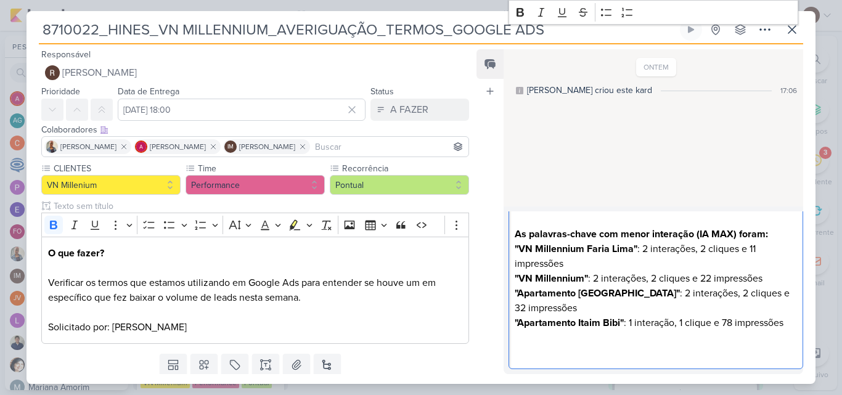
click at [537, 356] on p "Editor editing area: main" at bounding box center [656, 352] width 282 height 15
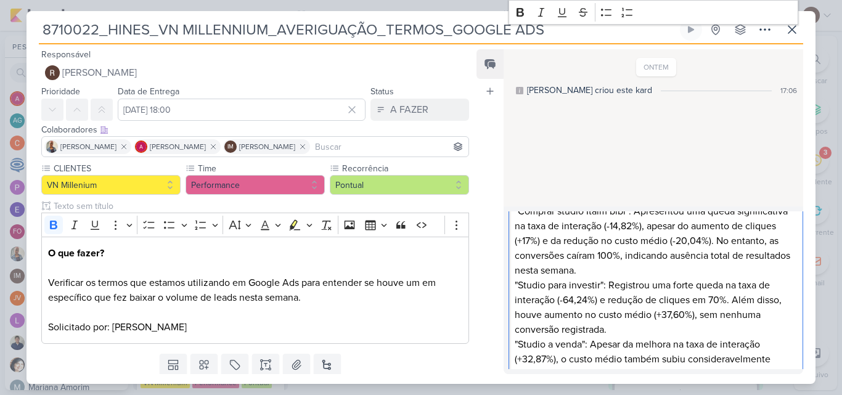
scroll to position [439, 0]
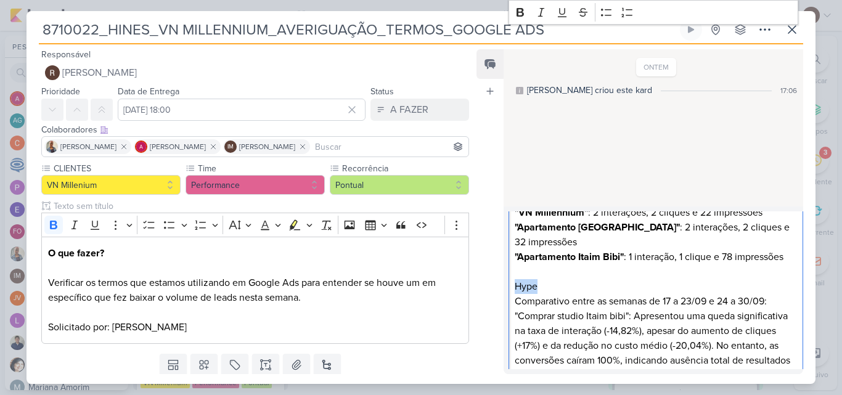
drag, startPoint x: 513, startPoint y: 288, endPoint x: 538, endPoint y: 283, distance: 25.8
click at [538, 283] on div "Prime Comparativo entre as semanas de 17 a 23/09 e 24 a 30/09: "VN Millennium F…" at bounding box center [656, 242] width 295 height 892
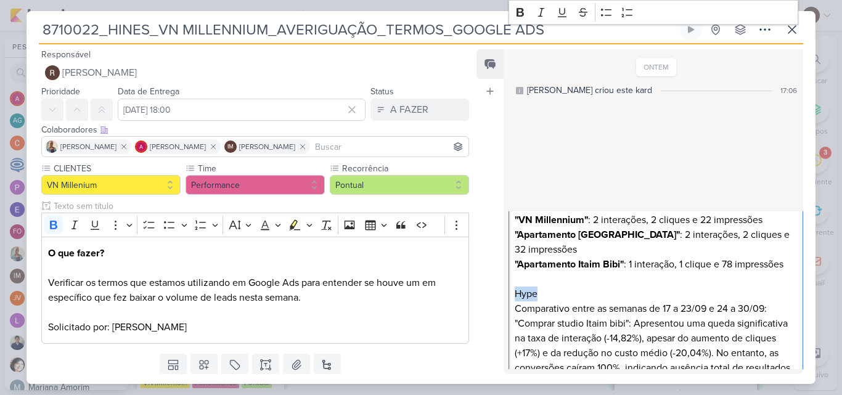
scroll to position [493, 0]
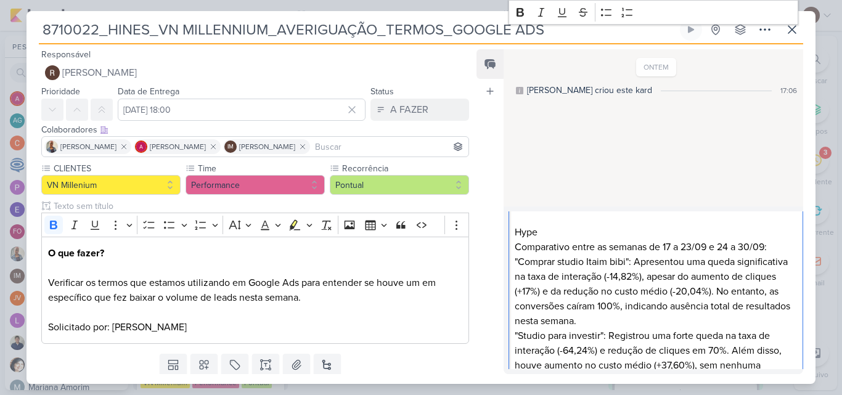
click at [543, 265] on p ""Comprar studio Itaim bibi": Apresentou uma queda significativa na taxa de inte…" at bounding box center [656, 292] width 282 height 74
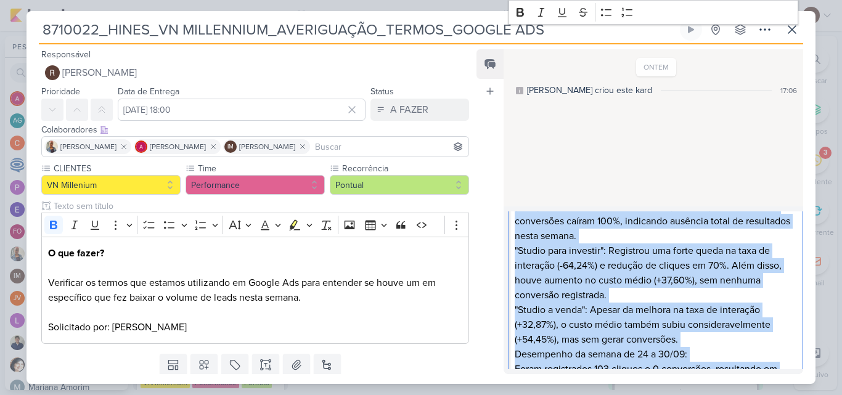
scroll to position [758, 0]
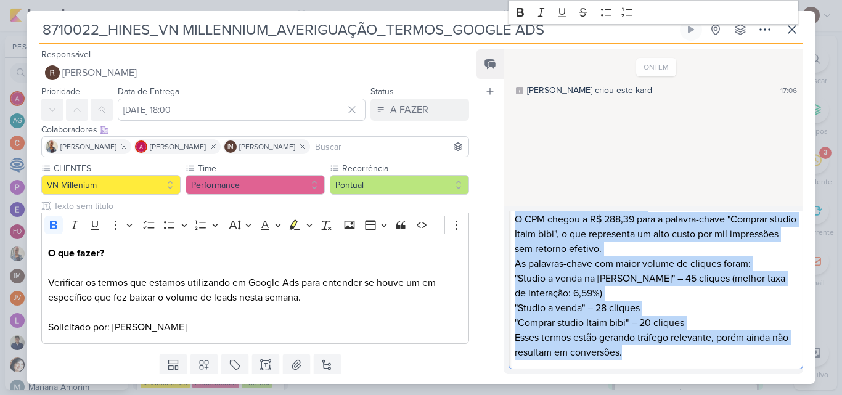
drag, startPoint x: 515, startPoint y: 235, endPoint x: 702, endPoint y: 395, distance: 245.8
click at [702, 395] on div "8710022_HINES_VN MILLENNIUM_AVERIGUAÇÃO_TERMOS_GOOGLE ADS" at bounding box center [421, 197] width 842 height 395
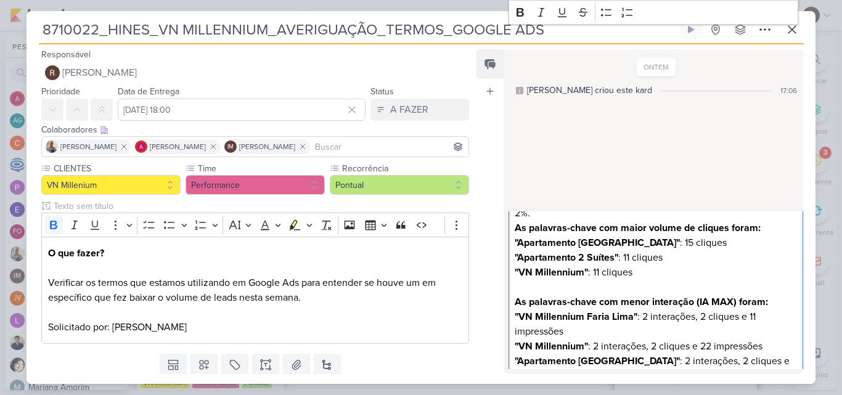
scroll to position [358, 0]
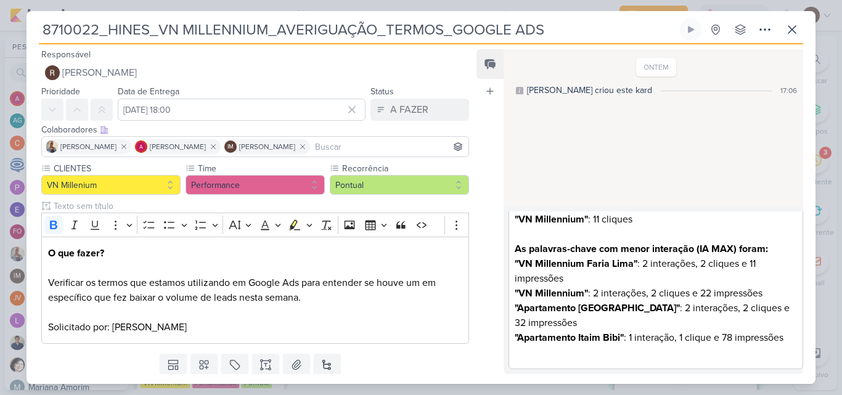
click at [718, 341] on p ""Apartamento Itaim Bibi" : 1 interação, 1 clique e 78 impressões" at bounding box center [656, 337] width 282 height 15
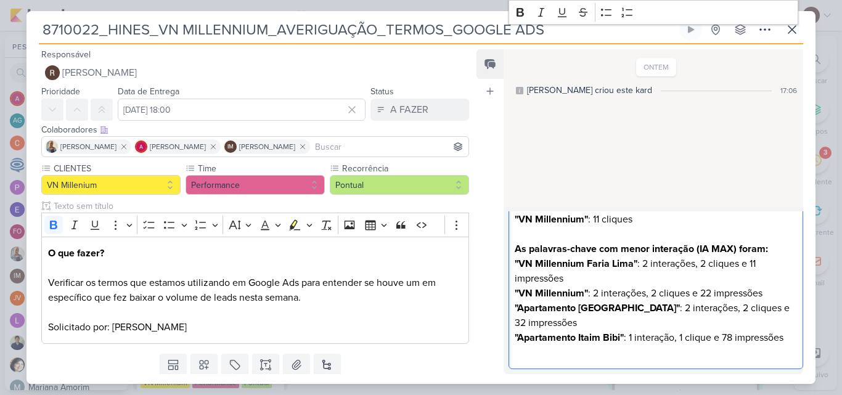
click at [790, 336] on p ""Apartamento Itaim Bibi" : 1 interação, 1 clique e 78 impressões" at bounding box center [656, 337] width 282 height 15
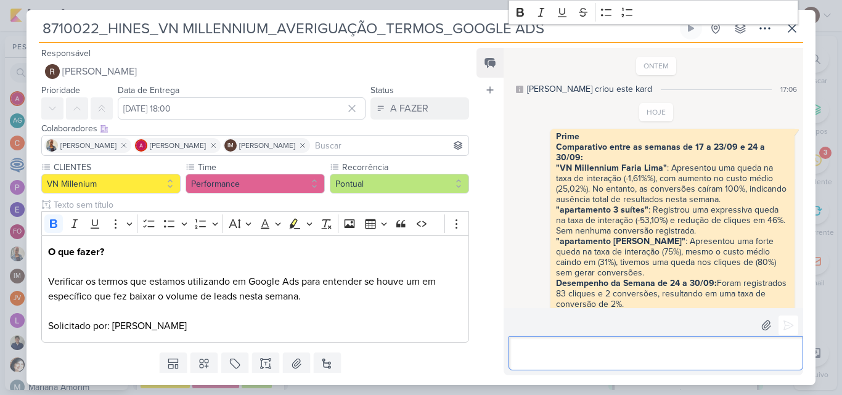
scroll to position [136, 0]
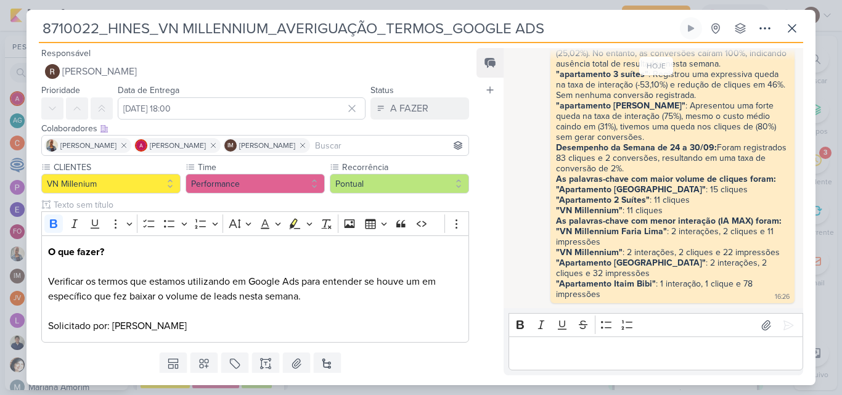
click at [514, 174] on div "Prime Comparativo entre as semanas de 17 a 23/09 e 24 a 30/09: "VN Millennium F…" at bounding box center [657, 148] width 286 height 310
click at [571, 356] on p "Editor editing area: main" at bounding box center [656, 354] width 282 height 15
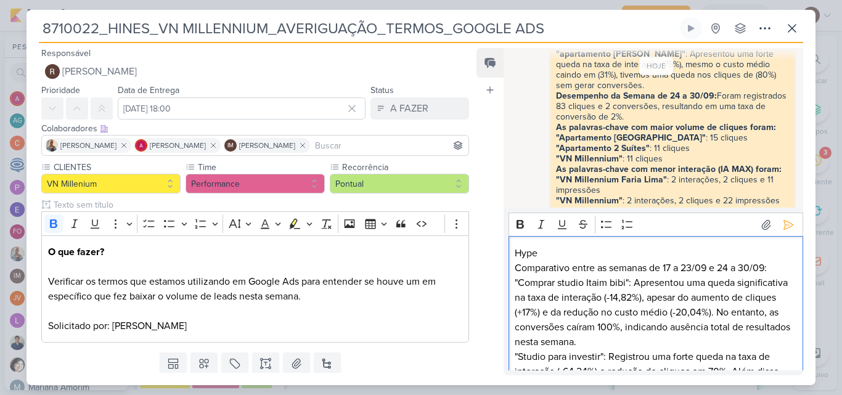
scroll to position [51, 0]
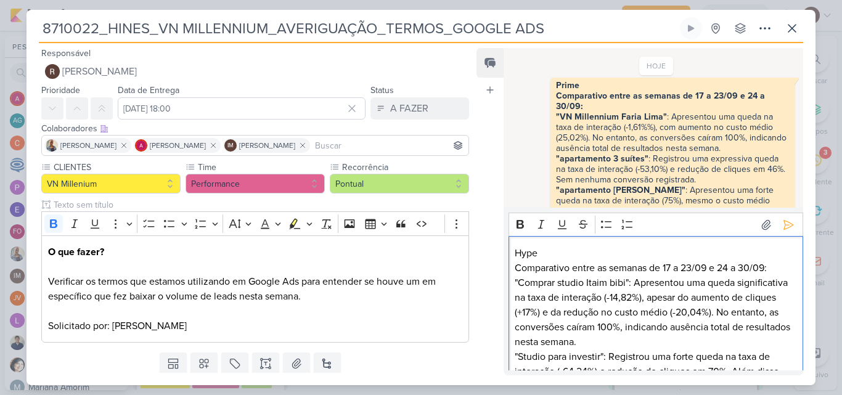
click at [515, 255] on p "Hype" at bounding box center [656, 253] width 282 height 15
click at [520, 228] on icon "Editor toolbar" at bounding box center [520, 224] width 7 height 9
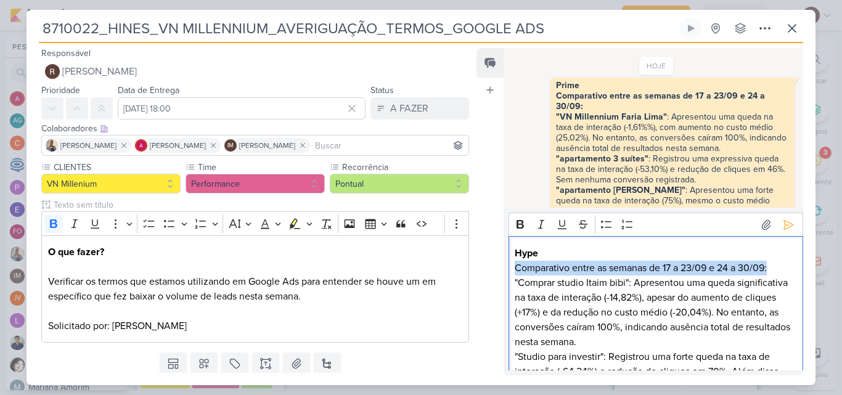
drag, startPoint x: 765, startPoint y: 268, endPoint x: 509, endPoint y: 271, distance: 255.9
click at [520, 229] on icon "Editor toolbar" at bounding box center [520, 224] width 7 height 9
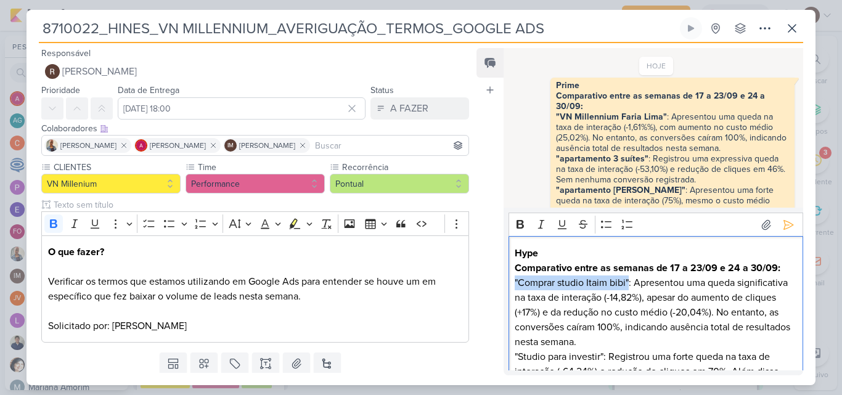
drag, startPoint x: 629, startPoint y: 281, endPoint x: 515, endPoint y: 281, distance: 113.4
click at [515, 281] on p ""Comprar studio Itaim bibi": Apresentou uma queda significativa na taxa de inte…" at bounding box center [656, 313] width 282 height 74
click at [520, 228] on icon "Editor toolbar" at bounding box center [520, 224] width 7 height 9
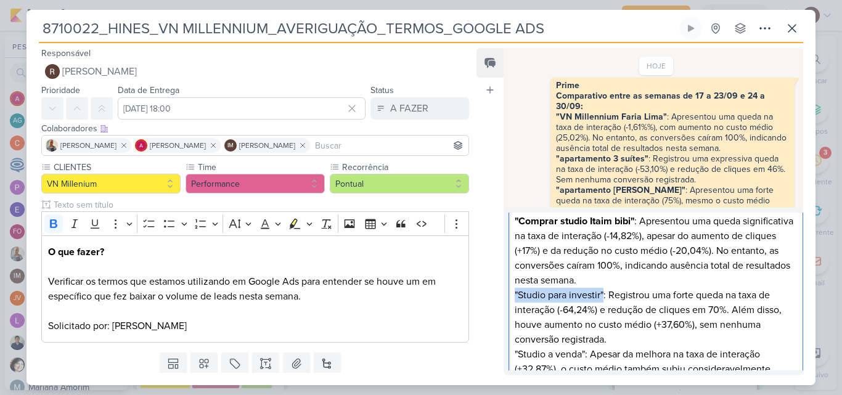
drag, startPoint x: 604, startPoint y: 292, endPoint x: 515, endPoint y: 292, distance: 88.8
click at [515, 292] on p ""Studio para investir": Registrou uma forte queda na taxa de interação (-64,24%…" at bounding box center [656, 317] width 282 height 59
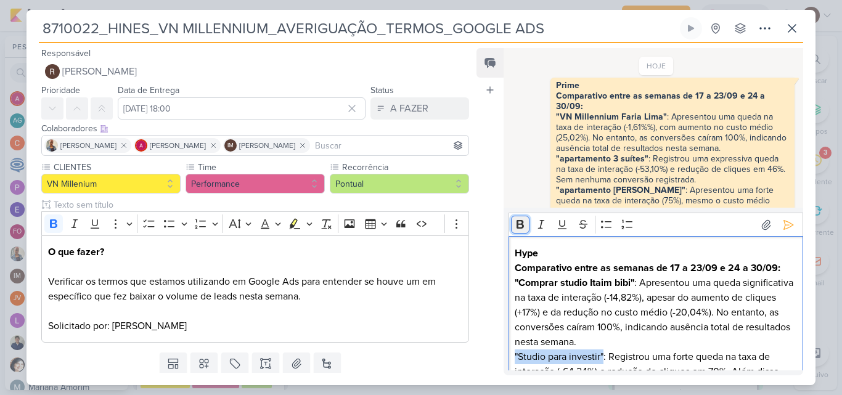
click at [518, 223] on icon "Editor toolbar" at bounding box center [520, 224] width 7 height 9
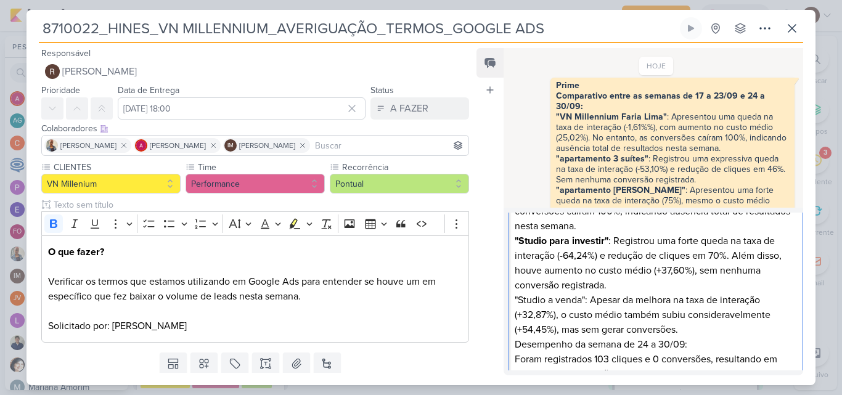
scroll to position [123, 0]
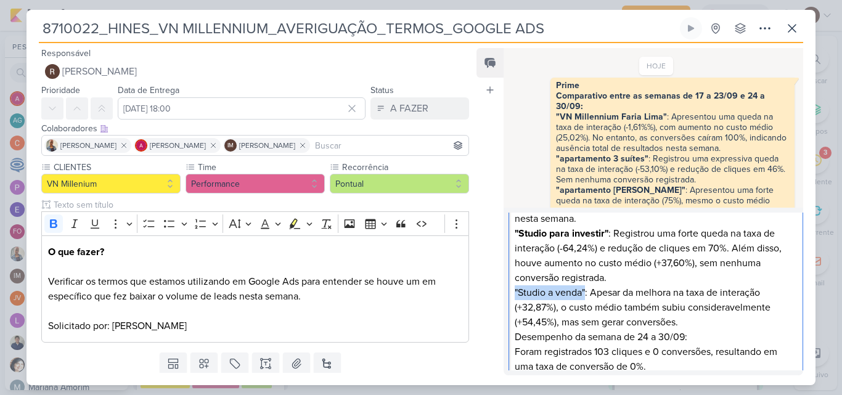
drag, startPoint x: 585, startPoint y: 291, endPoint x: 515, endPoint y: 291, distance: 70.3
click at [515, 291] on p ""Studio a venda": Apesar da melhora na taxa de interação (+32,87%), o custo méd…" at bounding box center [656, 307] width 282 height 44
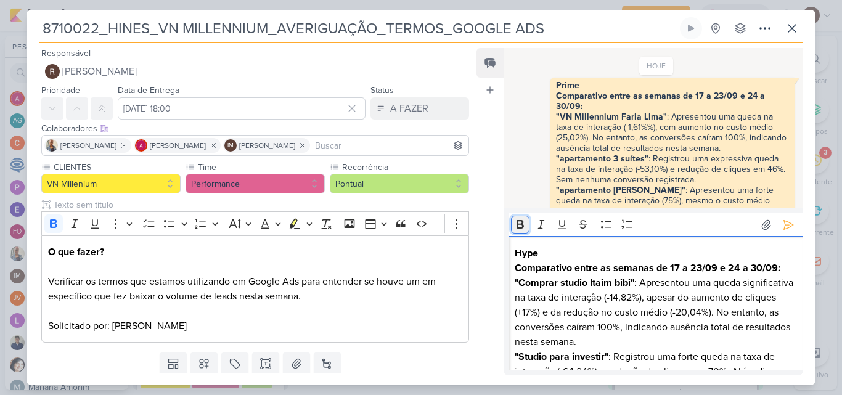
click at [522, 229] on icon "Editor toolbar" at bounding box center [520, 224] width 12 height 12
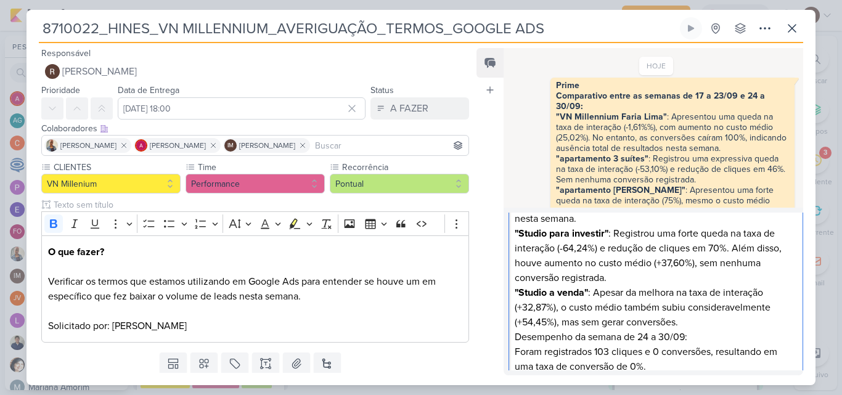
scroll to position [185, 0]
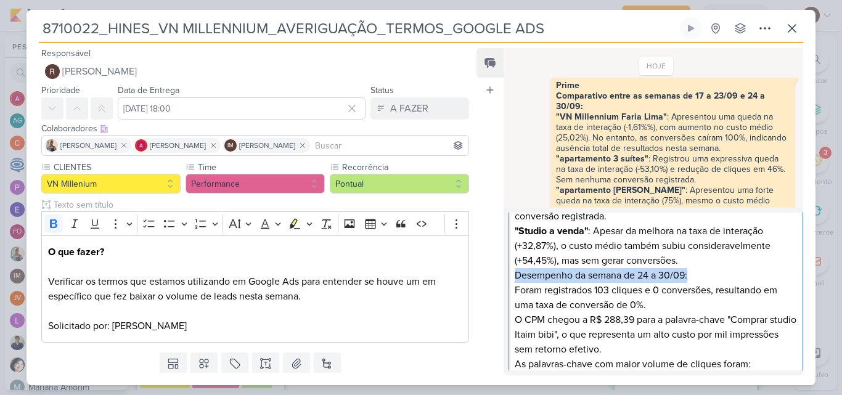
drag, startPoint x: 692, startPoint y: 276, endPoint x: 506, endPoint y: 276, distance: 186.2
click at [506, 276] on div "Rich Text Editor Bold Italic Underline Strikethrough Bulleted List Numbered Lis…" at bounding box center [654, 292] width 300 height 168
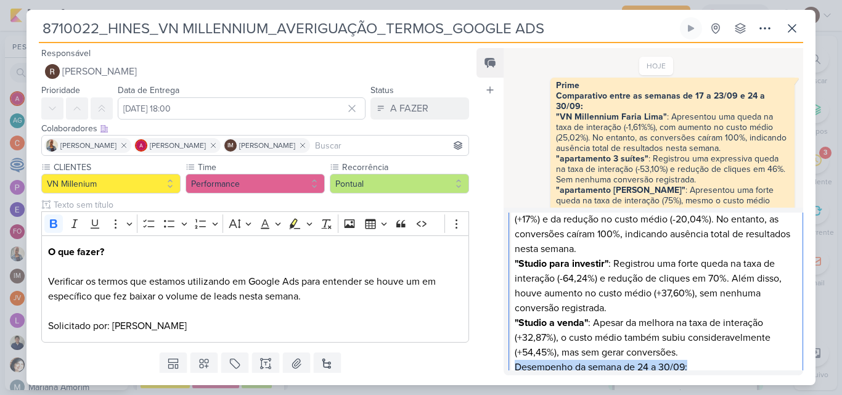
scroll to position [20, 0]
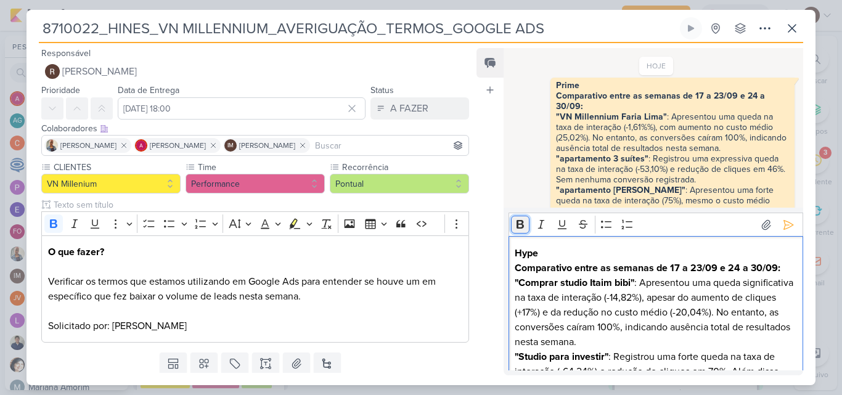
click at [521, 228] on icon "Editor toolbar" at bounding box center [520, 224] width 7 height 9
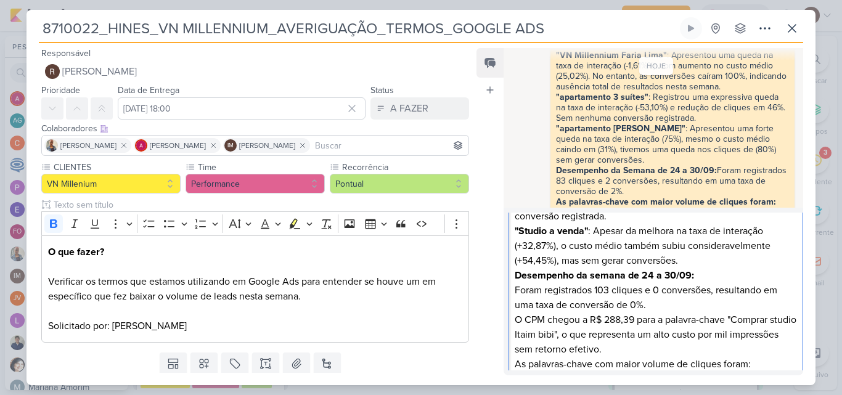
scroll to position [174, 0]
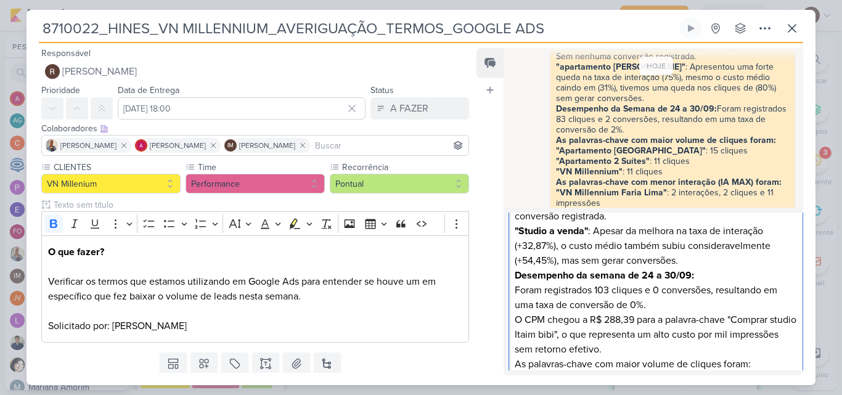
click at [694, 274] on p "Desempenho da semana de 24 a 30/09:" at bounding box center [656, 275] width 282 height 15
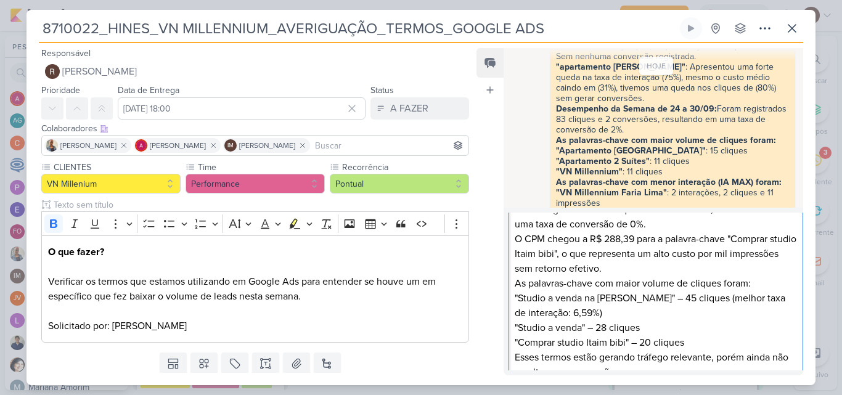
scroll to position [284, 0]
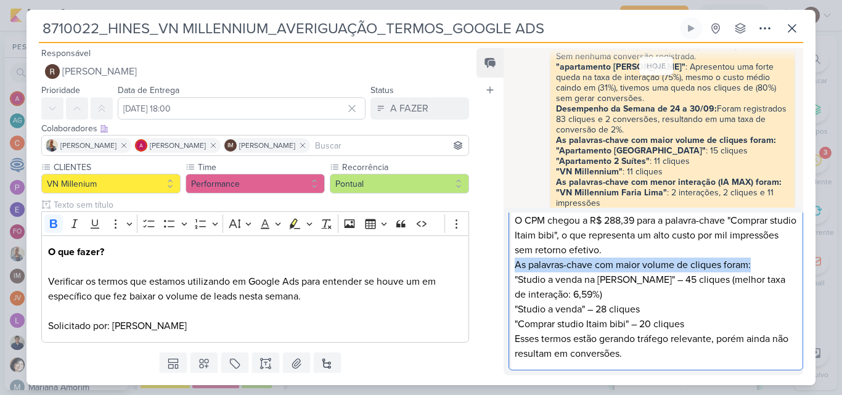
drag, startPoint x: 518, startPoint y: 265, endPoint x: 753, endPoint y: 258, distance: 235.0
click at [753, 258] on p "As palavras-chave com maior volume de cliques foram:" at bounding box center [656, 265] width 282 height 15
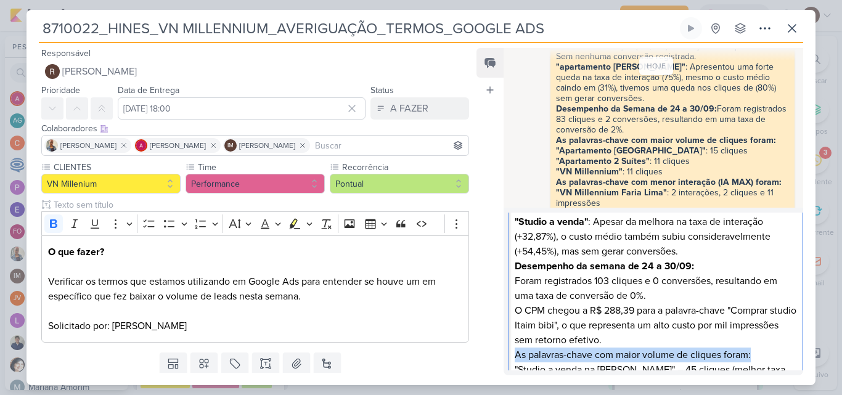
scroll to position [18, 0]
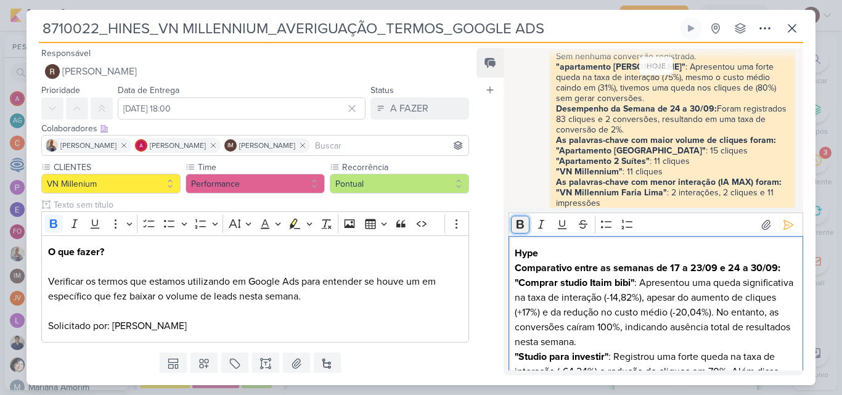
click at [522, 225] on icon "Editor toolbar" at bounding box center [520, 224] width 7 height 9
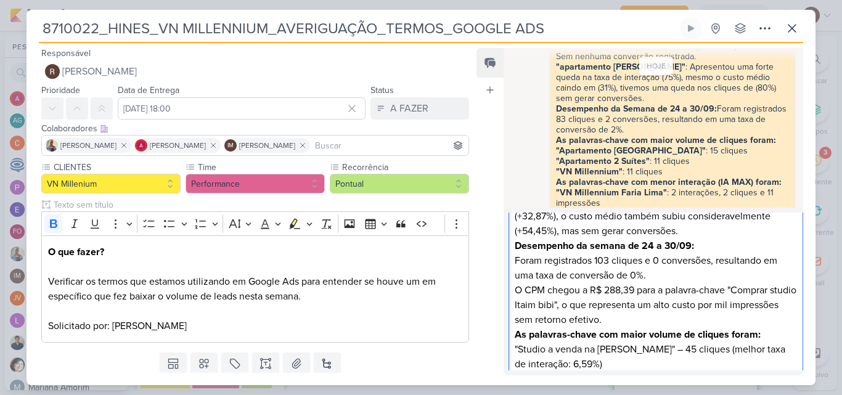
scroll to position [284, 0]
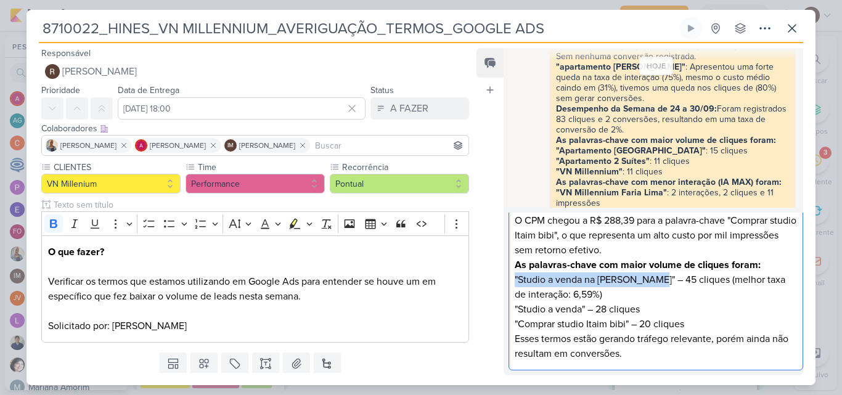
drag, startPoint x: 528, startPoint y: 279, endPoint x: 646, endPoint y: 277, distance: 117.8
click at [647, 279] on div "Hype Comparativo entre as semanas de 17 a 23/09 e 24 a 30/09: "Comprar studio I…" at bounding box center [656, 161] width 295 height 419
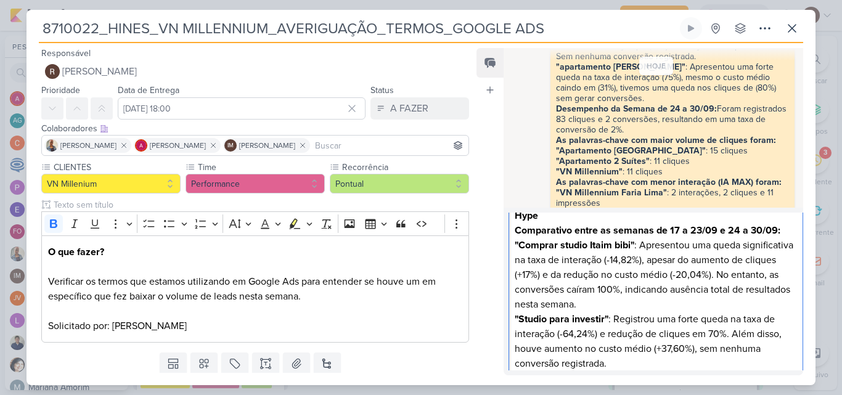
scroll to position [0, 0]
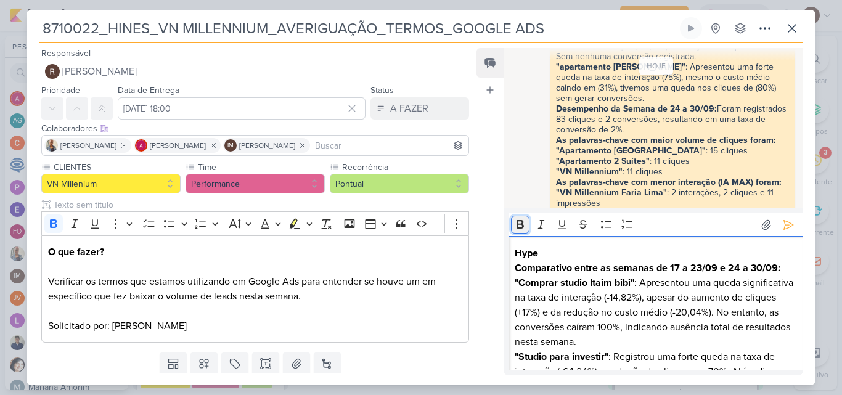
click at [517, 228] on icon "Editor toolbar" at bounding box center [520, 224] width 7 height 9
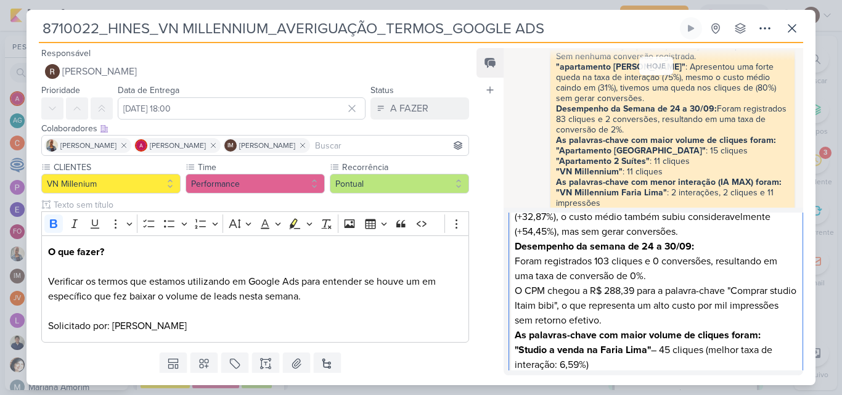
scroll to position [284, 0]
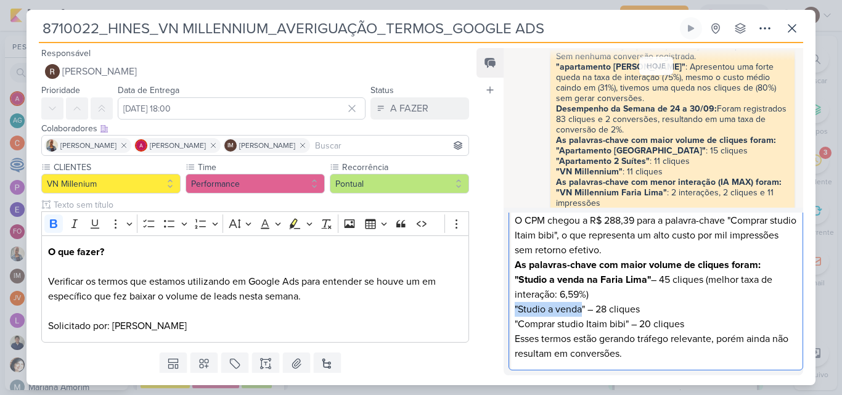
drag, startPoint x: 584, startPoint y: 310, endPoint x: 515, endPoint y: 310, distance: 69.1
click at [515, 310] on p ""Studio a venda" – 28 cliques" at bounding box center [656, 309] width 282 height 15
click at [588, 305] on p ""Studio a venda" – 28 cliques" at bounding box center [656, 309] width 282 height 15
drag, startPoint x: 586, startPoint y: 307, endPoint x: 515, endPoint y: 311, distance: 71.0
click at [515, 311] on p ""Studio a venda" – 28 cliques" at bounding box center [656, 309] width 282 height 15
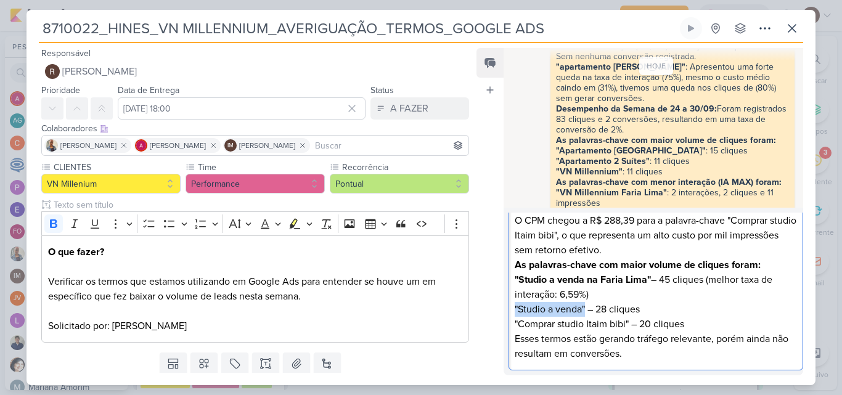
scroll to position [155, 0]
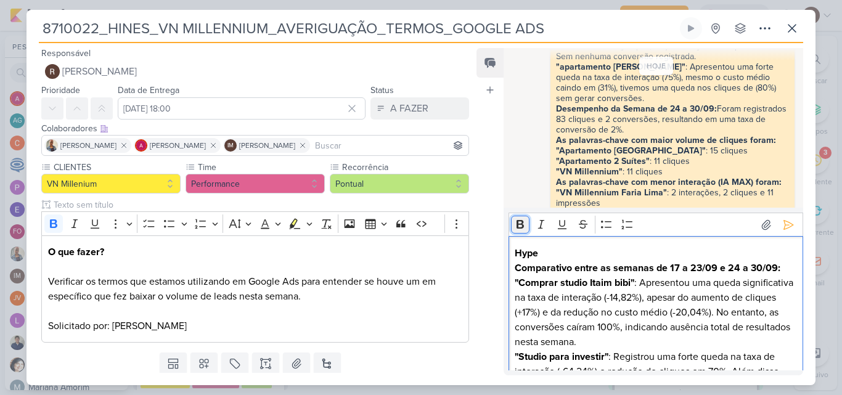
click at [517, 228] on icon "Editor toolbar" at bounding box center [520, 224] width 7 height 9
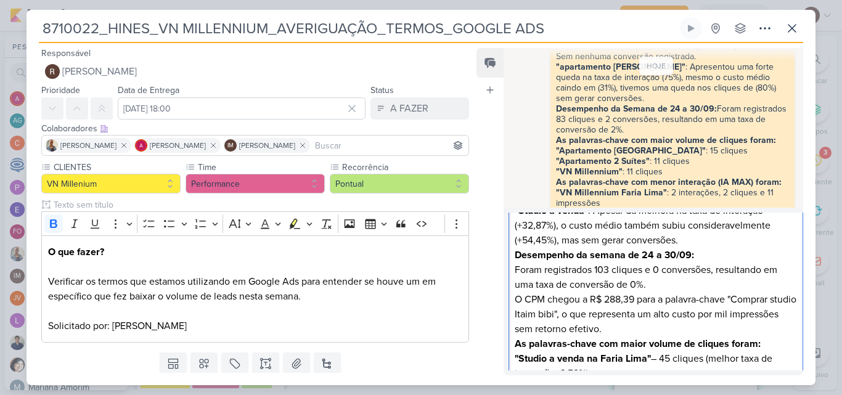
scroll to position [284, 0]
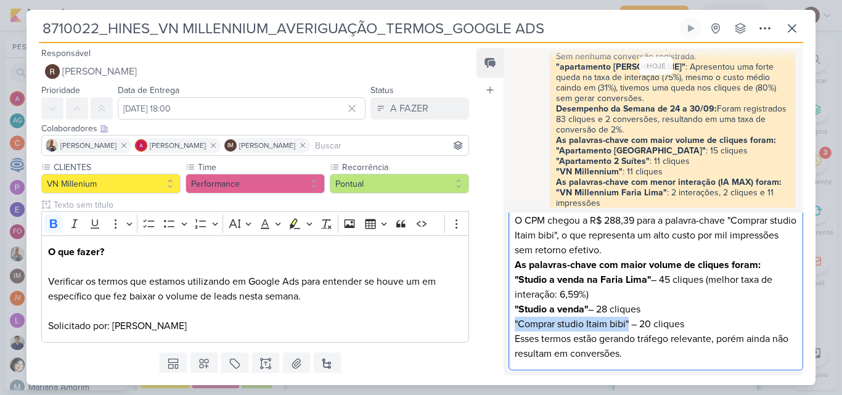
drag, startPoint x: 630, startPoint y: 324, endPoint x: 511, endPoint y: 327, distance: 119.0
click at [511, 327] on div "Hype Comparativo entre as semanas de 17 a 23/09 e 24 a 30/09: "Comprar studio I…" at bounding box center [656, 161] width 295 height 419
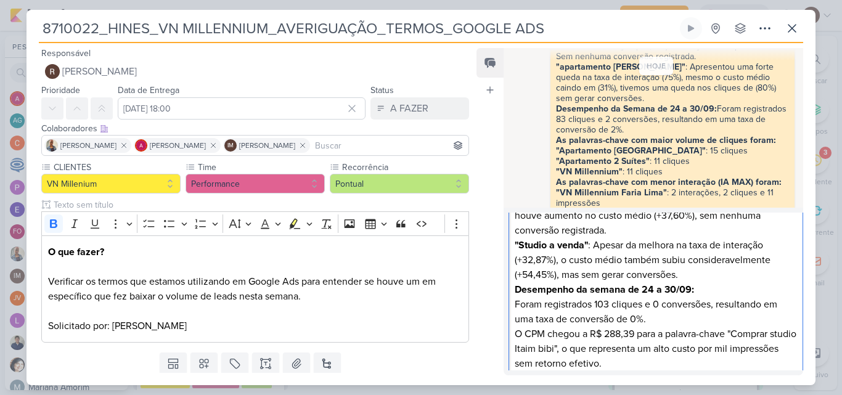
scroll to position [0, 0]
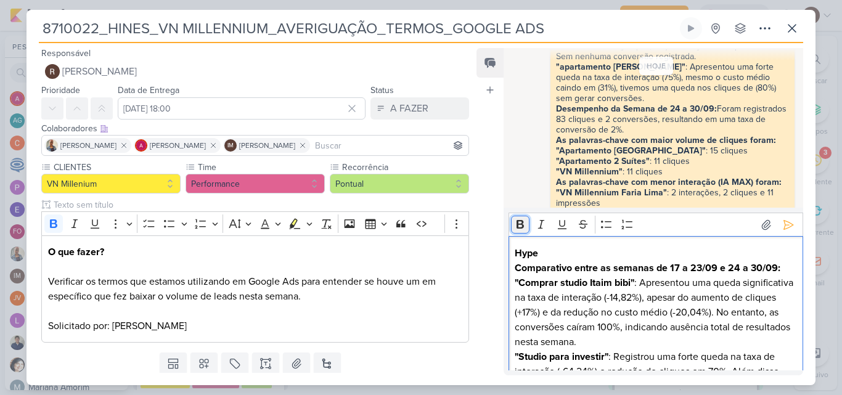
click at [521, 227] on icon "Editor toolbar" at bounding box center [520, 224] width 12 height 12
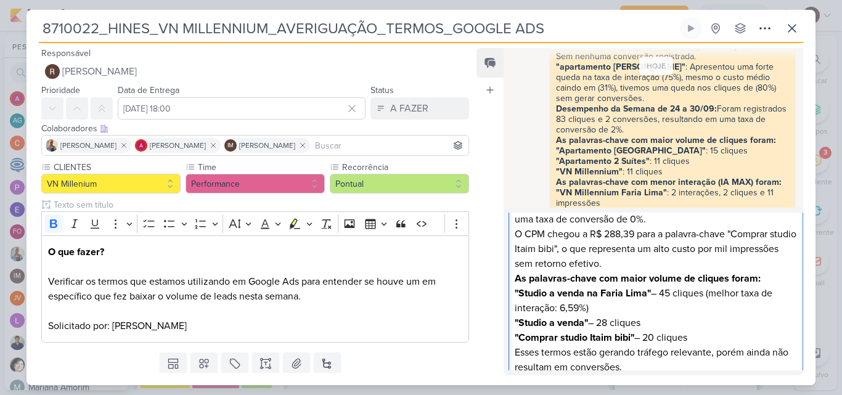
scroll to position [284, 0]
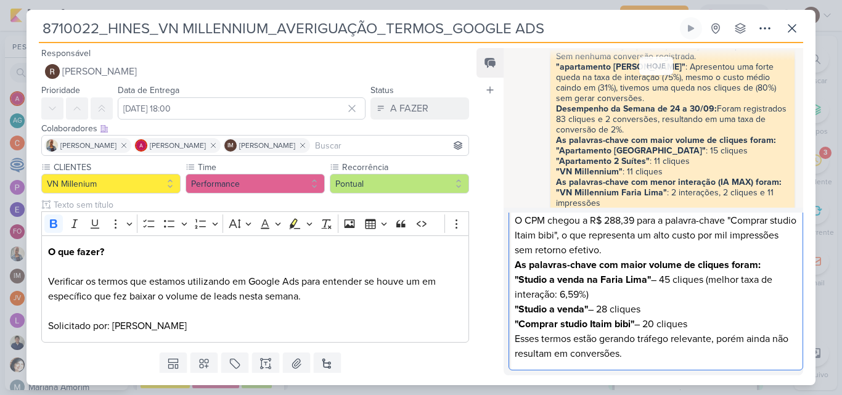
click at [647, 357] on p "Esses termos estão gerando tráfego relevante, porém ainda não resultam em conve…" at bounding box center [656, 347] width 282 height 30
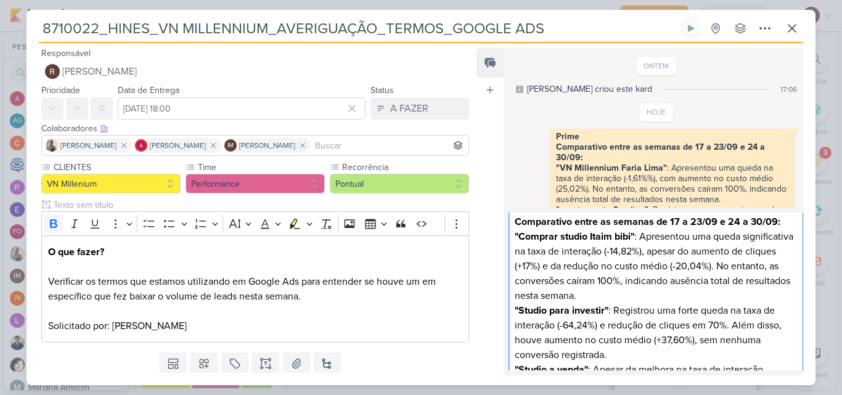
scroll to position [0, 0]
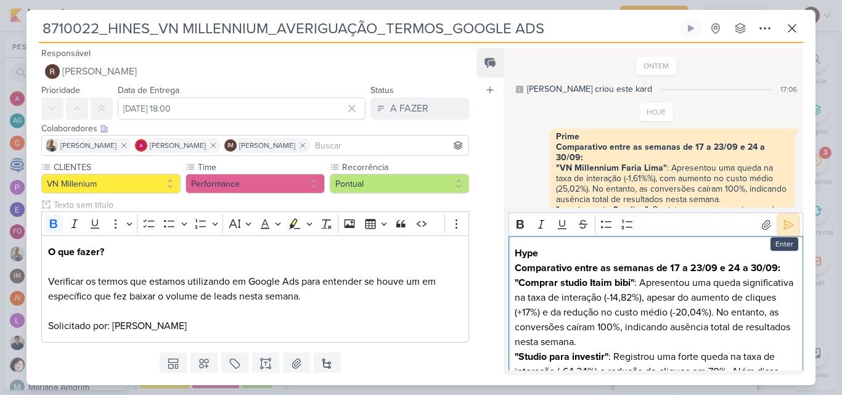
click at [782, 228] on icon at bounding box center [788, 225] width 12 height 12
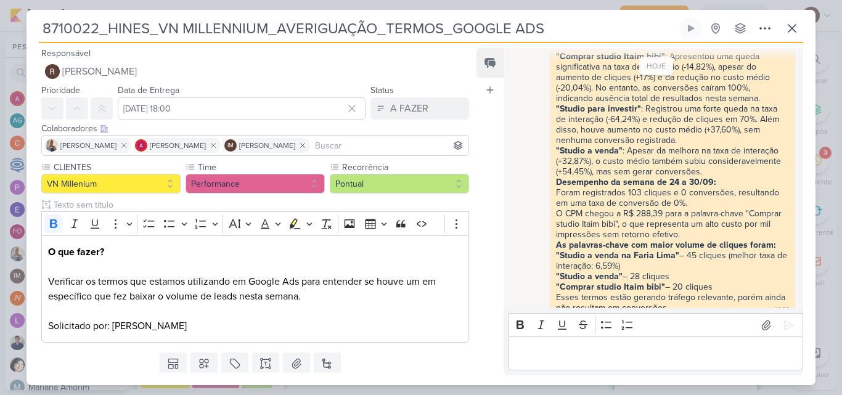
scroll to position [437, 0]
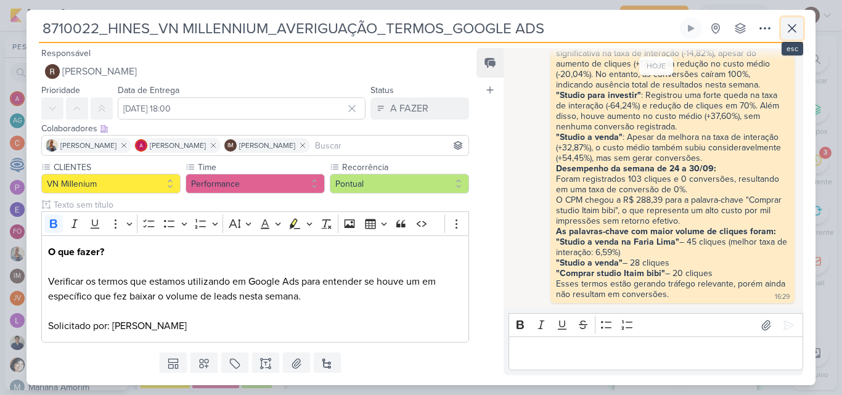
click at [793, 33] on icon at bounding box center [792, 28] width 15 height 15
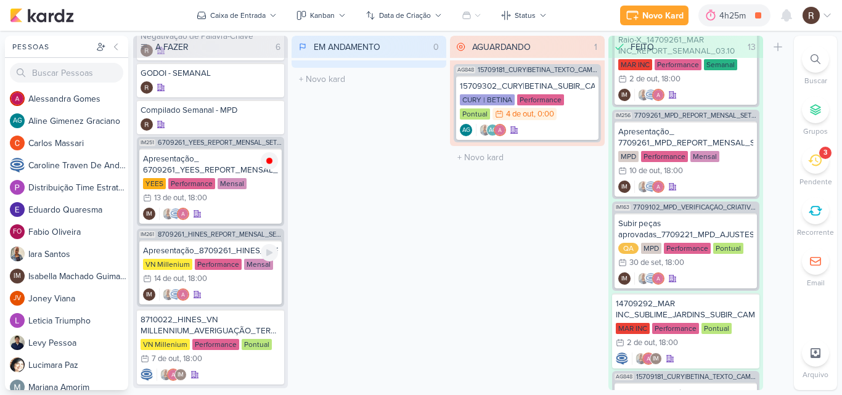
scroll to position [59, 0]
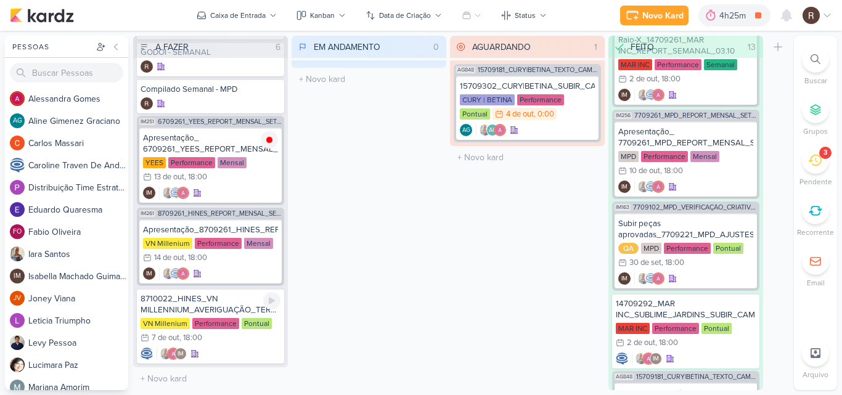
click at [231, 310] on div "8710022_HINES_VN MILLENNIUM_AVERIGUAÇÃO_TERMOS_GOOGLE ADS" at bounding box center [211, 304] width 140 height 22
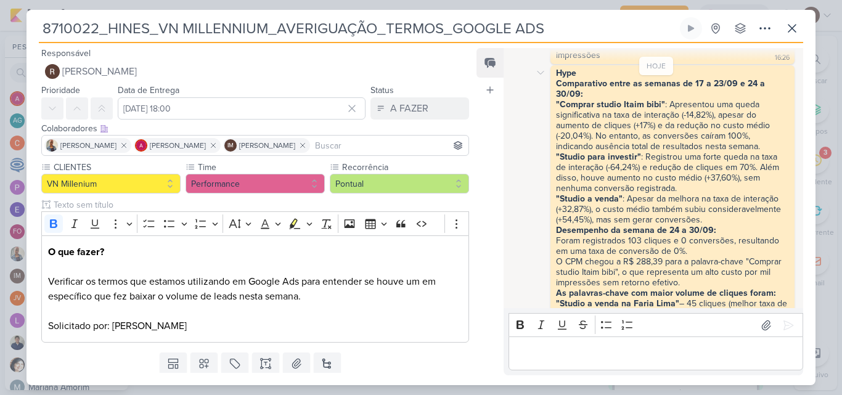
scroll to position [313, 0]
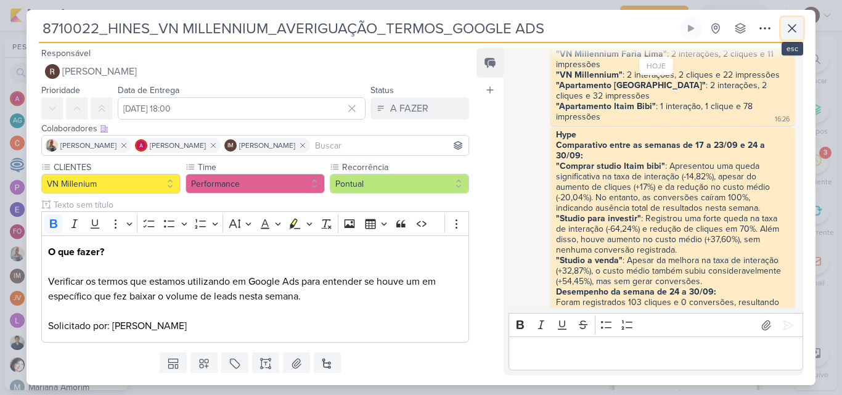
click at [795, 28] on icon at bounding box center [792, 28] width 15 height 15
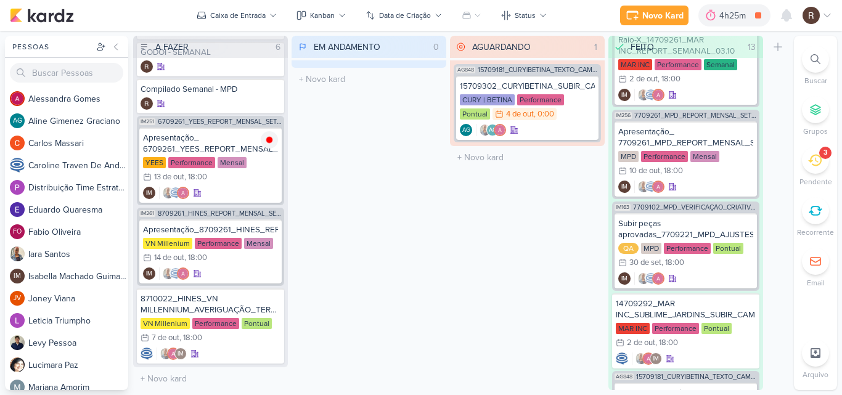
click at [813, 154] on icon at bounding box center [815, 161] width 14 height 14
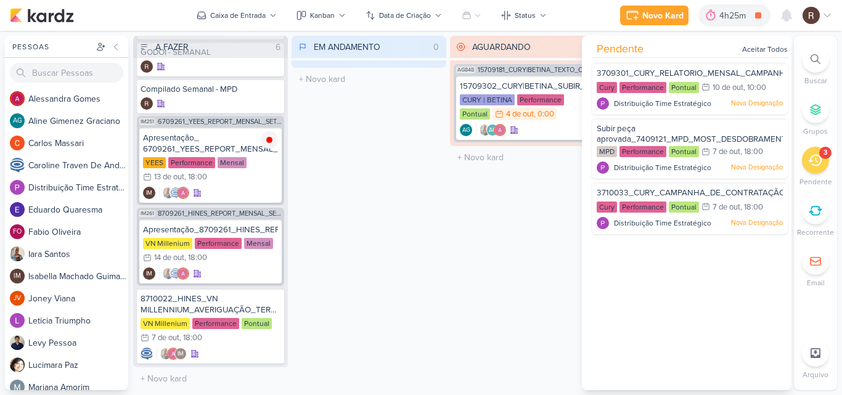
click at [482, 229] on div "AGUARDANDO 1 Mover Para Esquerda Mover Para Direita Deletar AG848 15709181_CURY…" at bounding box center [527, 213] width 155 height 355
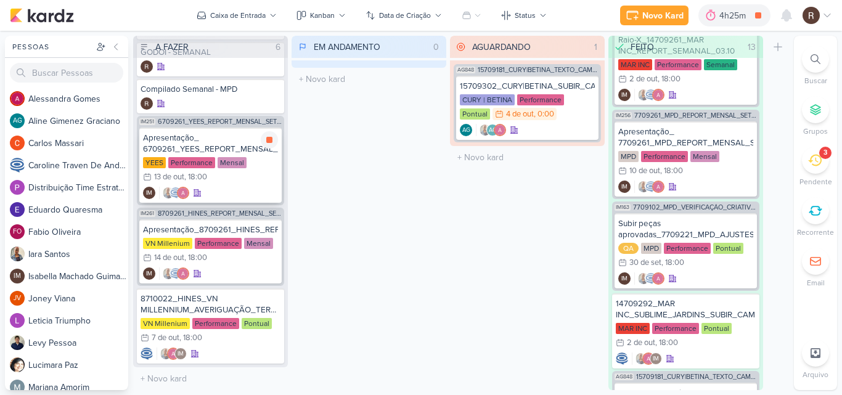
click at [225, 182] on div "YEES Performance Mensal 13/10 13 de out , 18:00" at bounding box center [210, 170] width 135 height 27
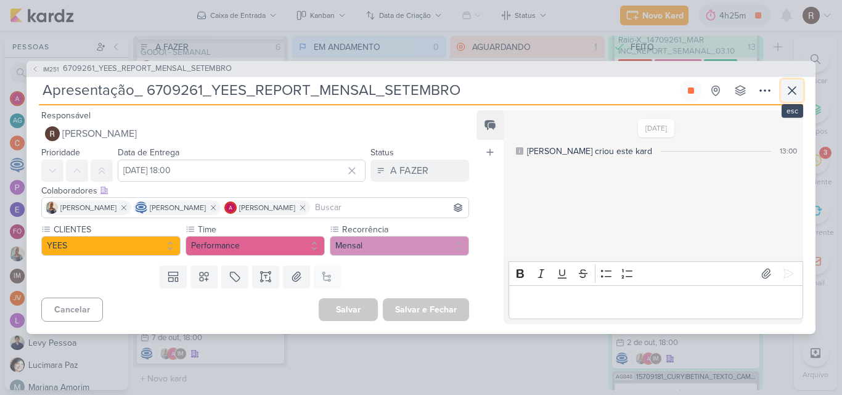
click at [794, 94] on icon at bounding box center [792, 90] width 15 height 15
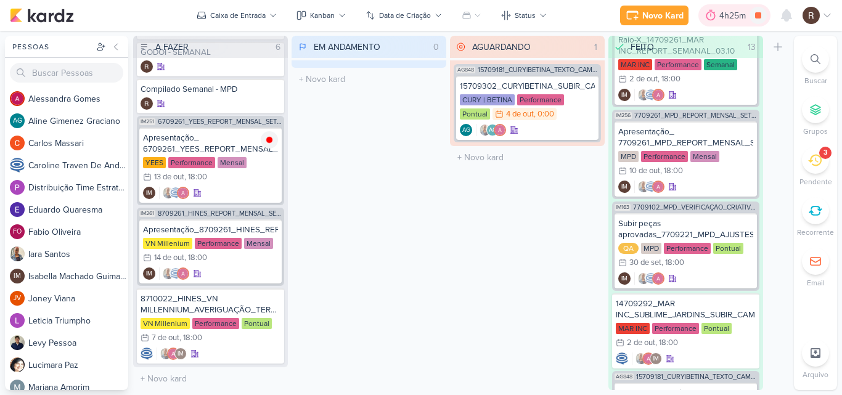
click at [716, 20] on icon at bounding box center [711, 15] width 12 height 12
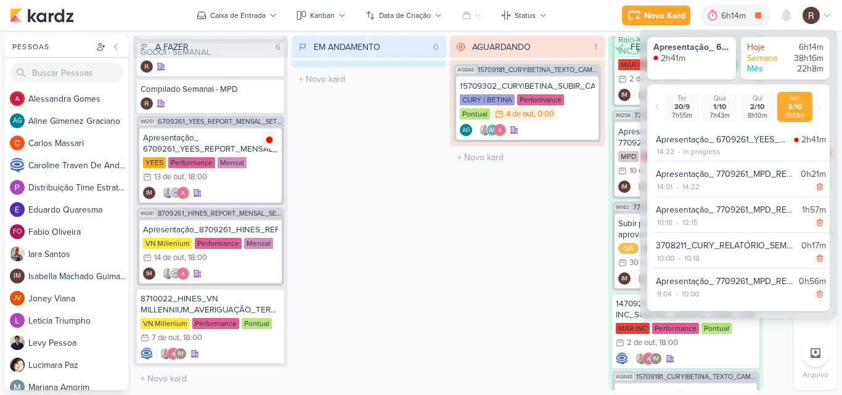
click at [355, 179] on div "EM ANDAMENTO 0 Mover Para Esquerda Mover Para Direita Deletar O título do kard …" at bounding box center [369, 213] width 155 height 355
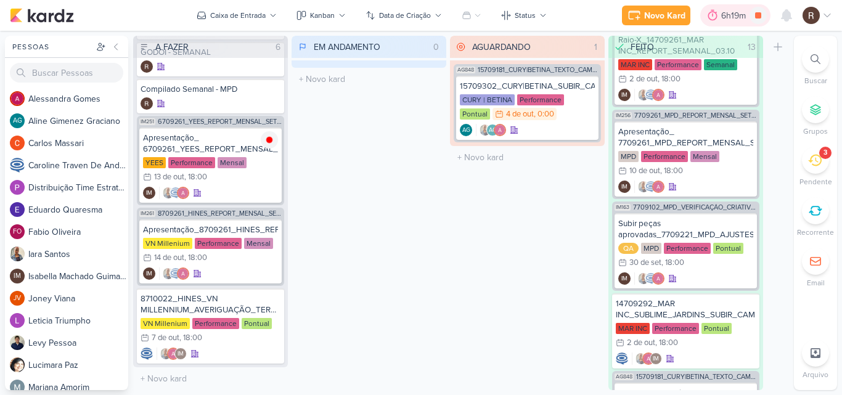
click at [717, 9] on icon at bounding box center [713, 15] width 12 height 12
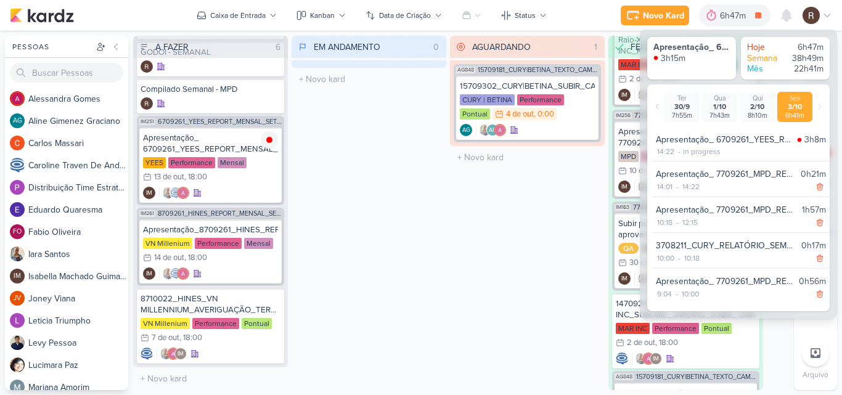
click at [387, 221] on div "EM ANDAMENTO 0 Mover Para Esquerda Mover Para Direita Deletar O título do kard …" at bounding box center [369, 213] width 155 height 355
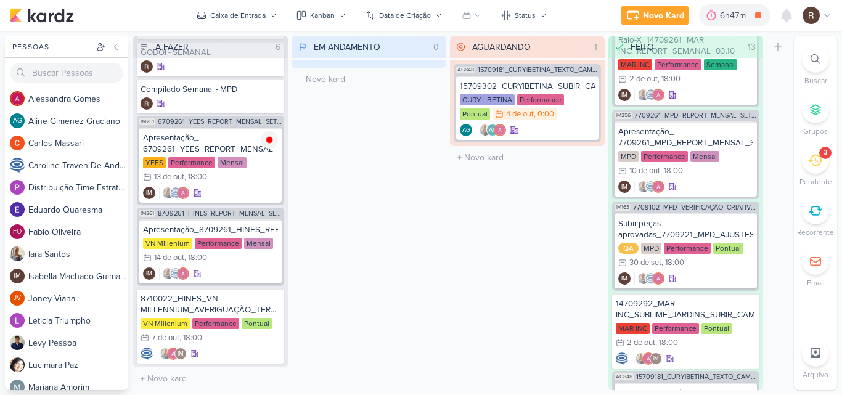
click at [805, 160] on div "3" at bounding box center [815, 160] width 27 height 27
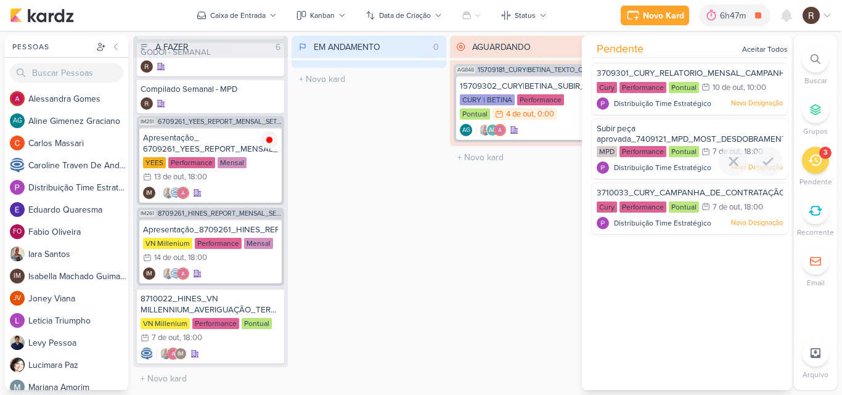
click at [668, 158] on div "MPD Performance Pontual 7/10 7 de out , 18:00" at bounding box center [690, 153] width 186 height 14
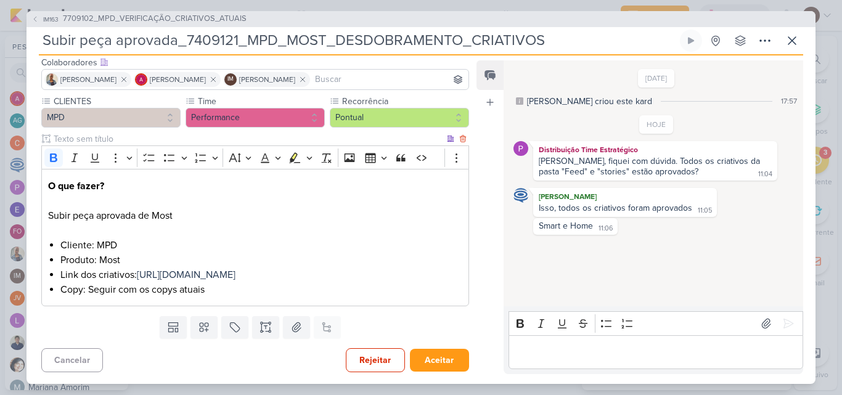
scroll to position [32, 0]
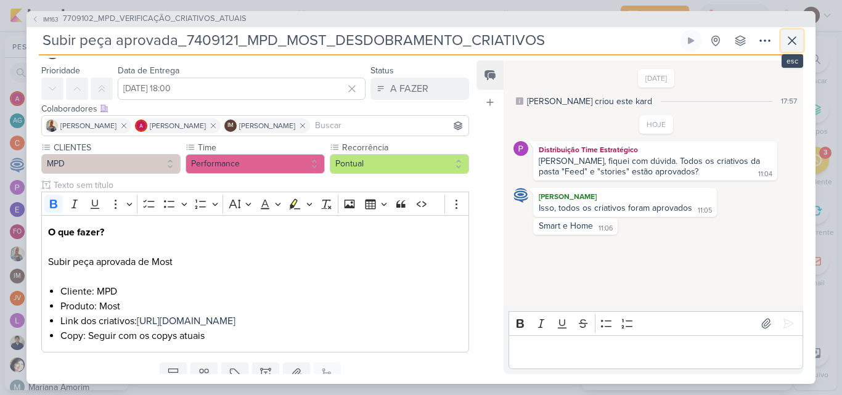
click at [784, 43] on button at bounding box center [792, 41] width 22 height 22
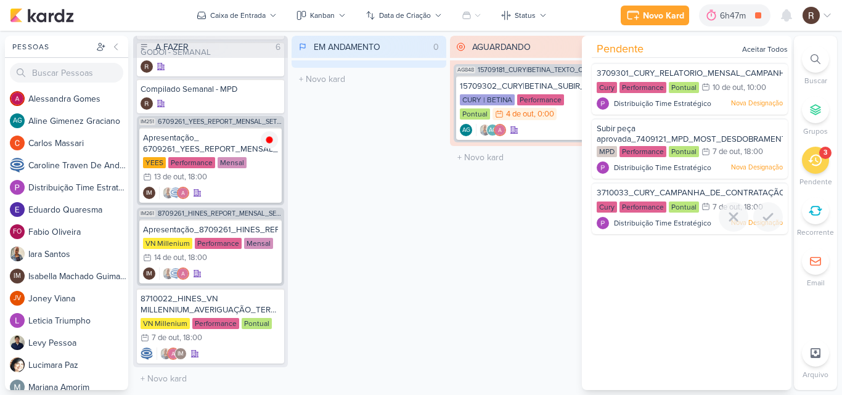
click at [681, 196] on span "3710033_CURY_CAMPANHA_DE_CONTRATAÇÃO_RJ_V4" at bounding box center [706, 193] width 218 height 10
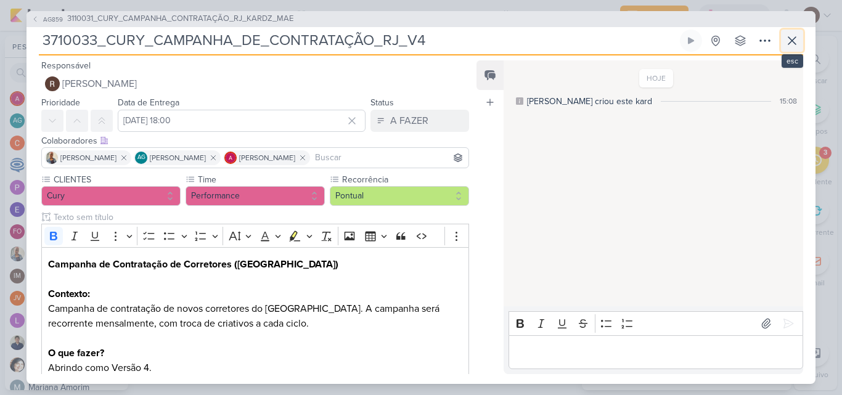
click at [786, 46] on icon at bounding box center [792, 40] width 15 height 15
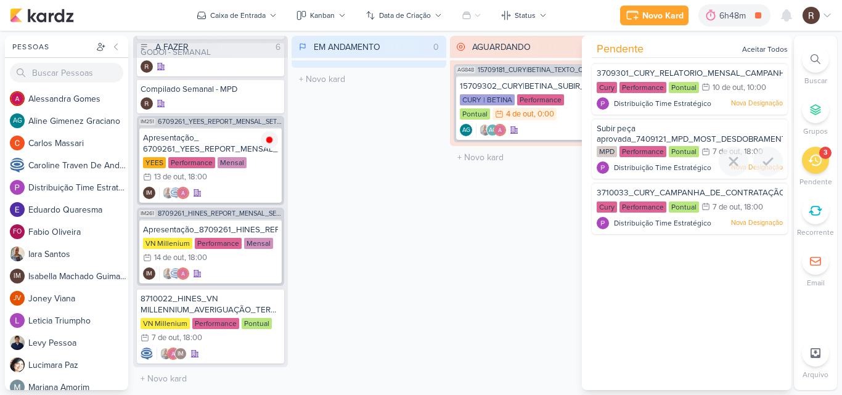
click at [685, 157] on div "Pontual" at bounding box center [684, 151] width 30 height 11
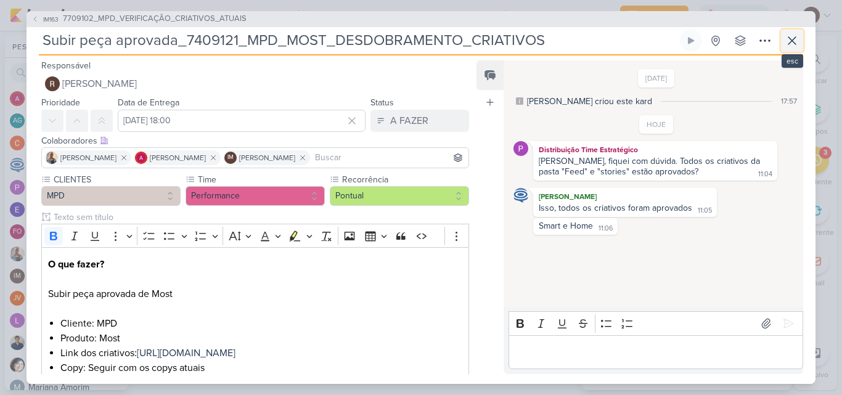
click at [788, 46] on icon at bounding box center [792, 40] width 15 height 15
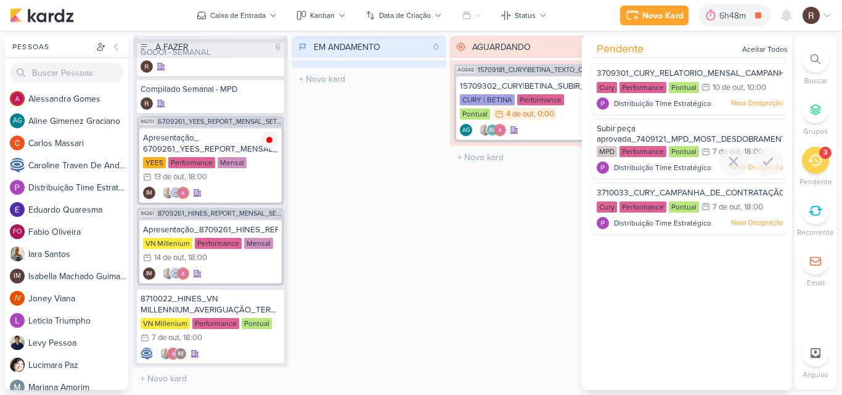
click at [644, 145] on div "Subir peça aprovada_7409121_MPD_MOST_DESDOBRAMENTO_CRIATIVOS" at bounding box center [690, 134] width 186 height 23
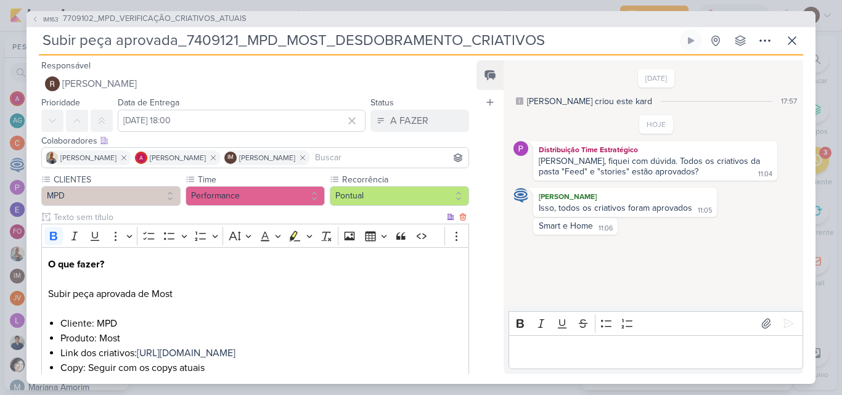
scroll to position [62, 0]
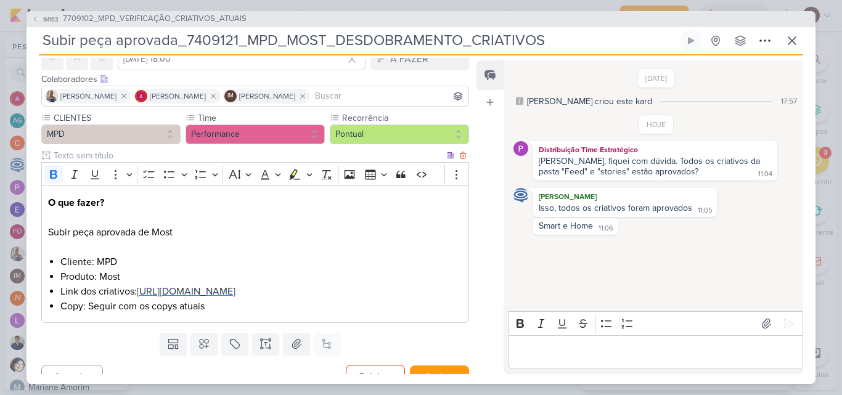
click at [207, 292] on span "https://drive.google.com/drive/folders/1mwvpyEN94eP7wQS-OB7_18ClZ1gY7M9-?usp=sh…" at bounding box center [186, 291] width 99 height 12
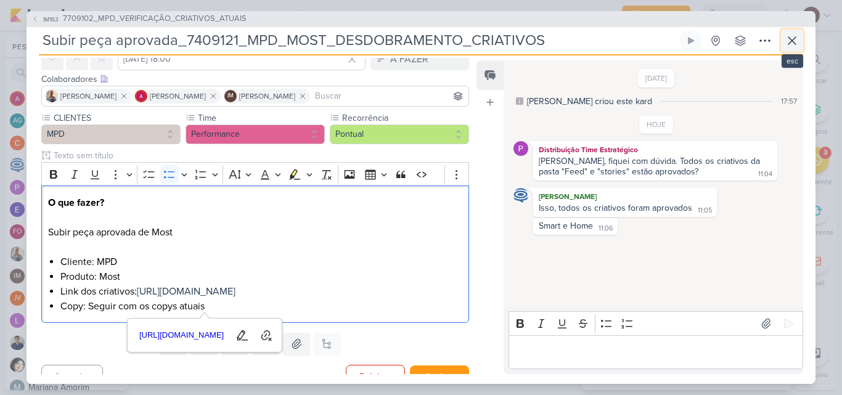
click at [790, 38] on icon at bounding box center [792, 40] width 15 height 15
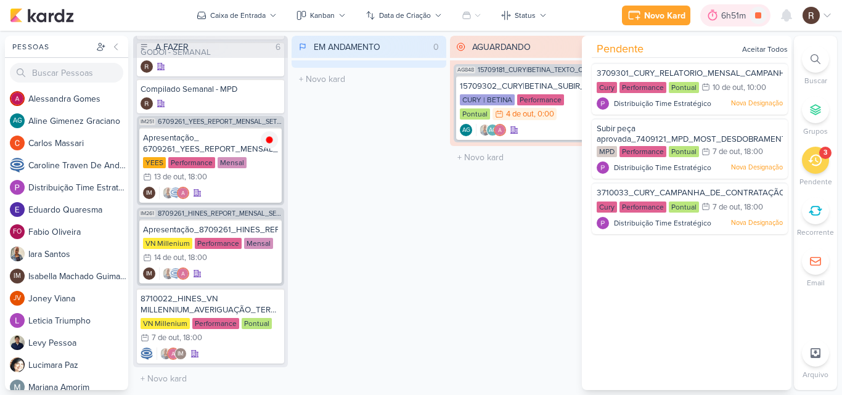
click at [730, 12] on div "6h51m" at bounding box center [735, 15] width 28 height 13
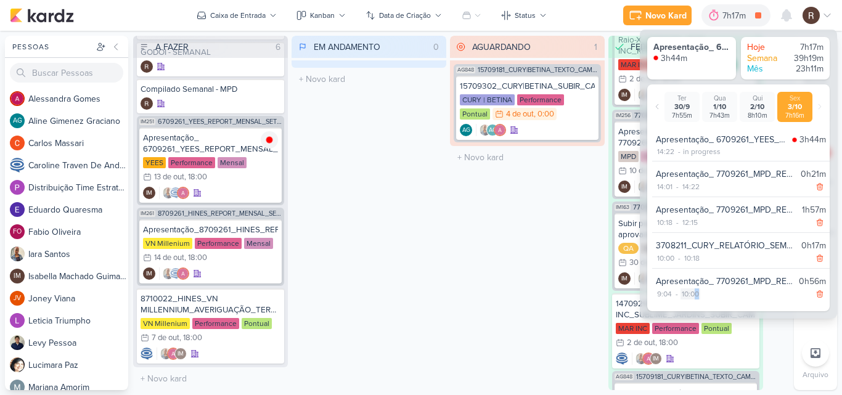
drag, startPoint x: 707, startPoint y: 295, endPoint x: 696, endPoint y: 295, distance: 10.5
click at [696, 295] on div "9:04 - 10:00" at bounding box center [741, 294] width 170 height 12
click at [709, 295] on div "9:04 - 10:00" at bounding box center [741, 294] width 170 height 12
click at [513, 218] on div "AGUARDANDO 1 Mover Para Esquerda Mover Para Direita Deletar AG848 15709181_CURY…" at bounding box center [527, 213] width 155 height 355
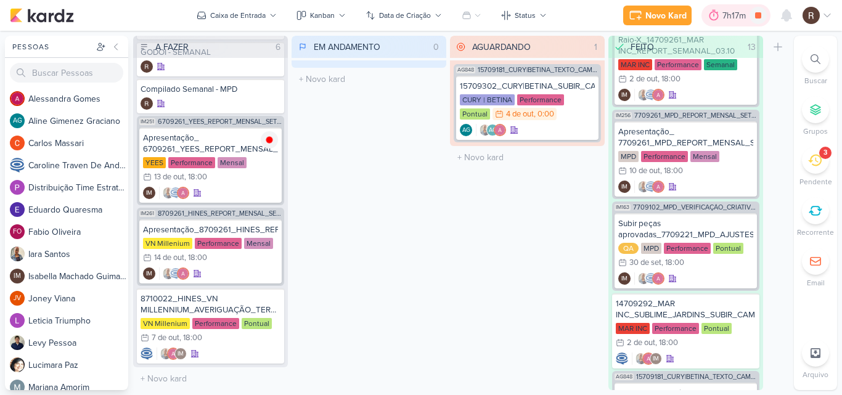
click at [726, 25] on div "7h17m" at bounding box center [736, 15] width 69 height 22
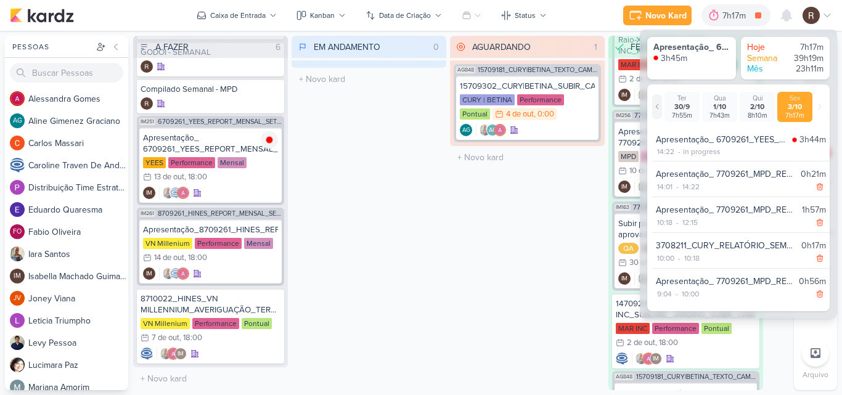
click at [658, 105] on icon at bounding box center [657, 106] width 7 height 7
click at [821, 109] on icon at bounding box center [819, 106] width 7 height 7
click at [656, 105] on icon at bounding box center [657, 106] width 7 height 7
click at [659, 107] on icon at bounding box center [657, 106] width 7 height 7
click at [820, 105] on icon at bounding box center [819, 106] width 7 height 7
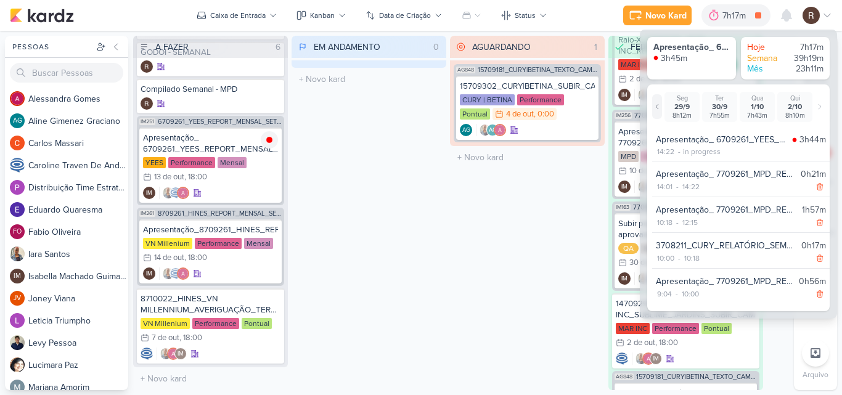
click at [660, 105] on icon at bounding box center [657, 106] width 7 height 7
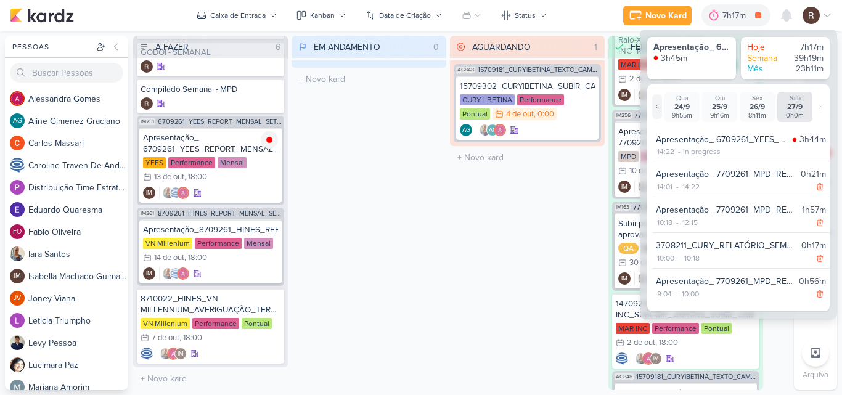
click at [660, 105] on icon at bounding box center [657, 106] width 7 height 7
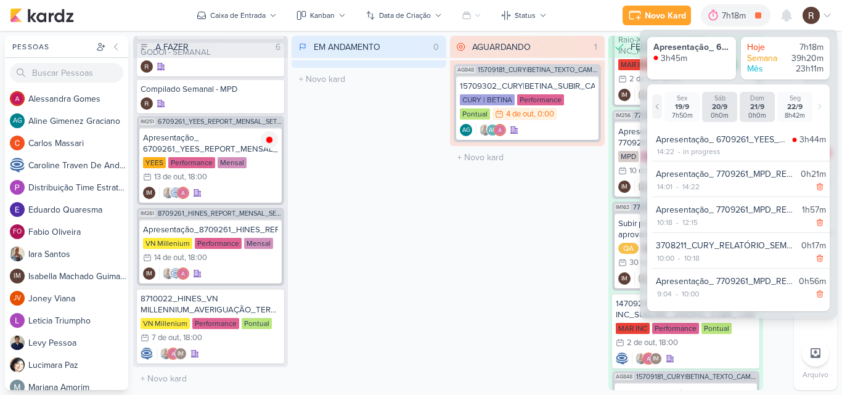
click at [660, 105] on icon at bounding box center [657, 106] width 7 height 7
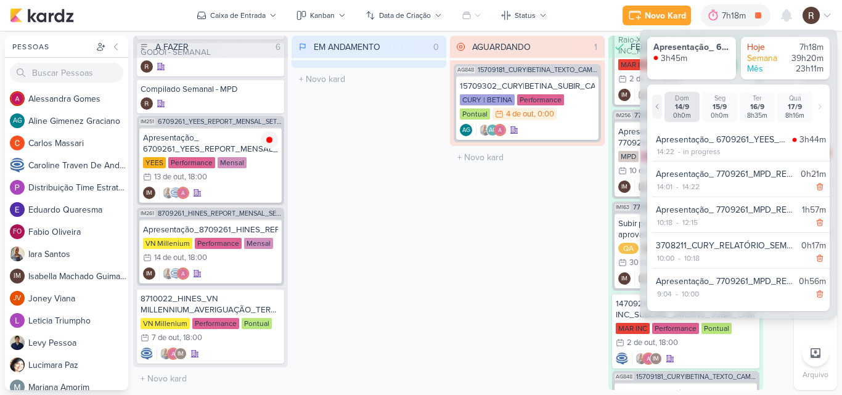
click at [660, 105] on icon at bounding box center [657, 106] width 7 height 7
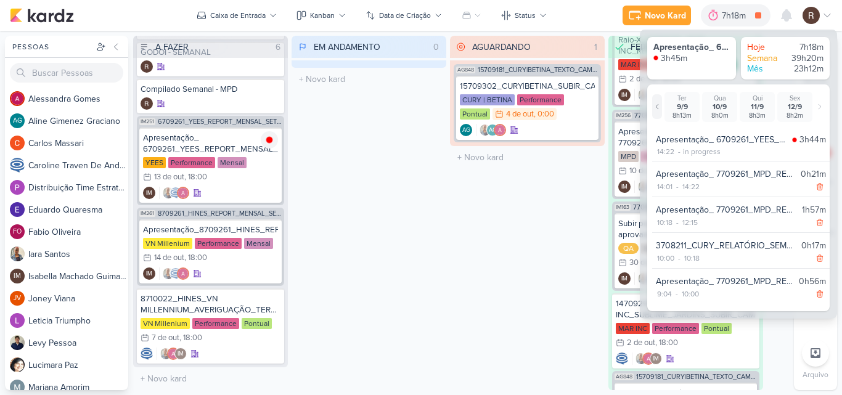
click at [660, 105] on icon at bounding box center [657, 106] width 7 height 7
click at [579, 208] on div "AGUARDANDO 1 Mover Para Esquerda Mover Para Direita Deletar AG848 15709181_CURY…" at bounding box center [527, 213] width 155 height 355
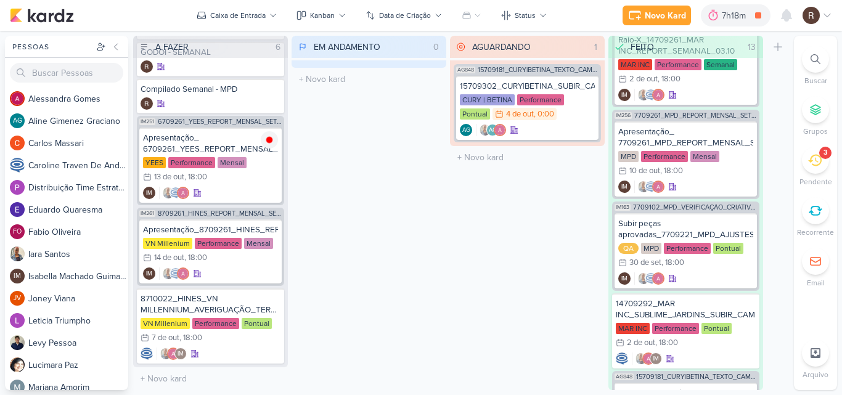
click at [814, 166] on icon at bounding box center [815, 161] width 14 height 14
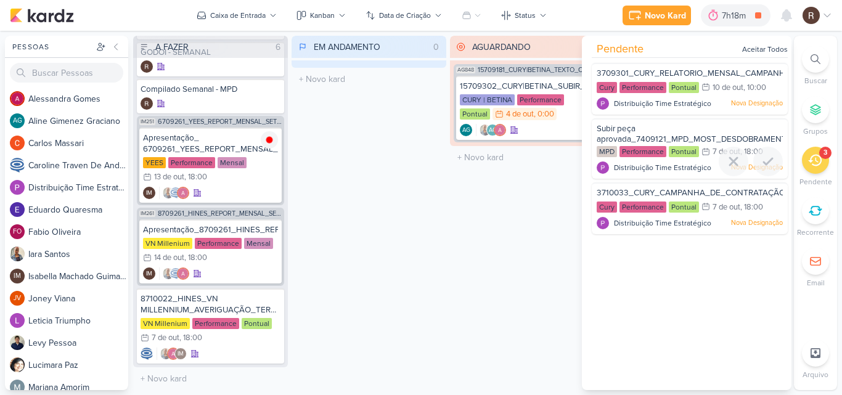
click at [654, 162] on span "Distribuição Time Estratégico" at bounding box center [662, 167] width 97 height 11
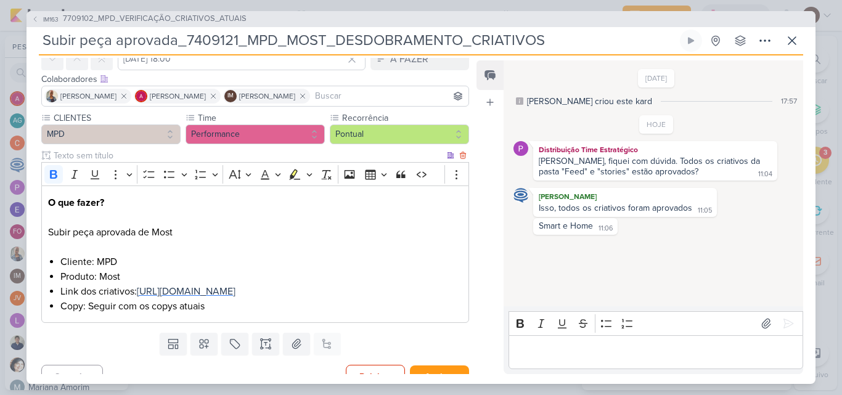
click at [216, 293] on span "https://drive.google.com/drive/folders/1mwvpyEN94eP7wQS-OB7_18ClZ1gY7M9-?usp=sh…" at bounding box center [186, 291] width 99 height 12
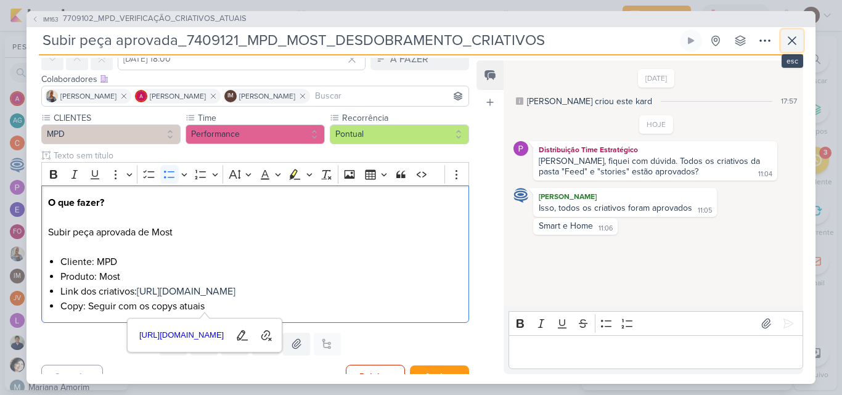
click at [797, 37] on icon at bounding box center [792, 40] width 15 height 15
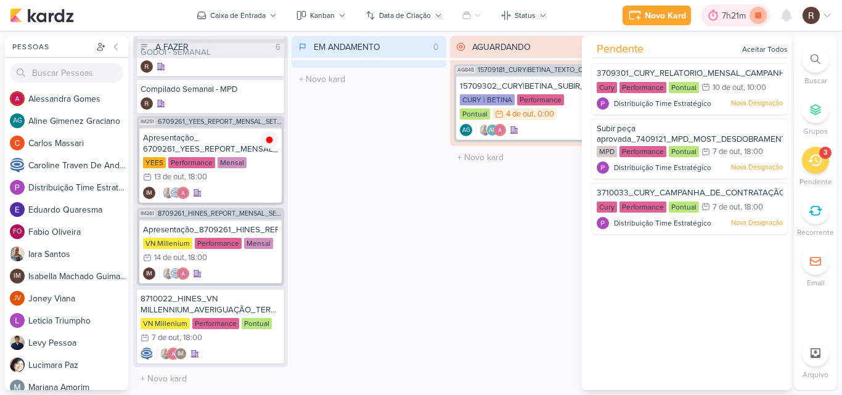
click at [760, 16] on icon at bounding box center [758, 15] width 6 height 6
click at [494, 255] on div "AGUARDANDO 1 Mover Para Esquerda Mover Para Direita Deletar AG848 15709181_CURY…" at bounding box center [527, 213] width 155 height 355
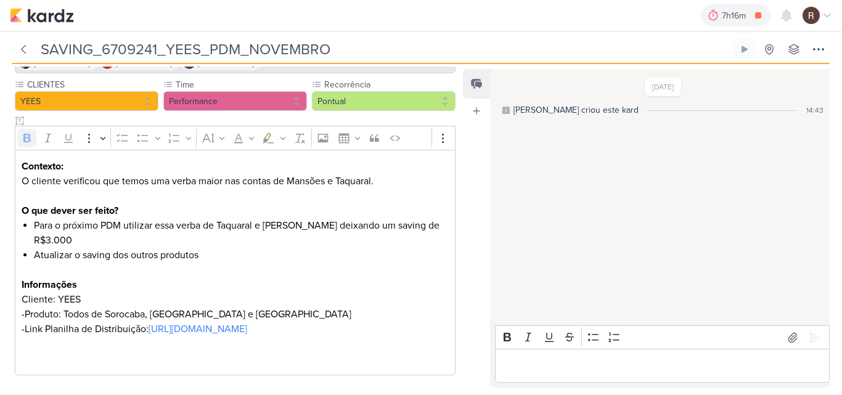
scroll to position [123, 0]
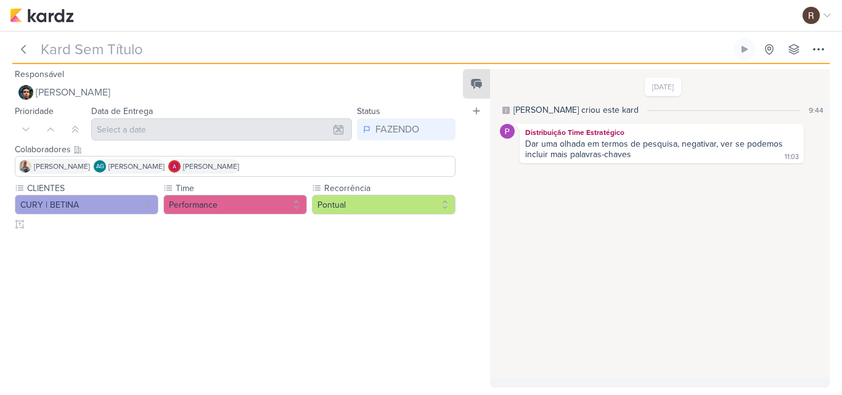
type input "15710011_CURY|BETINA_REVISAR_TEXTO_CAMPANHA_GOOGLE_LAPA"
type input "3 de outubro de 2025 às 18:00"
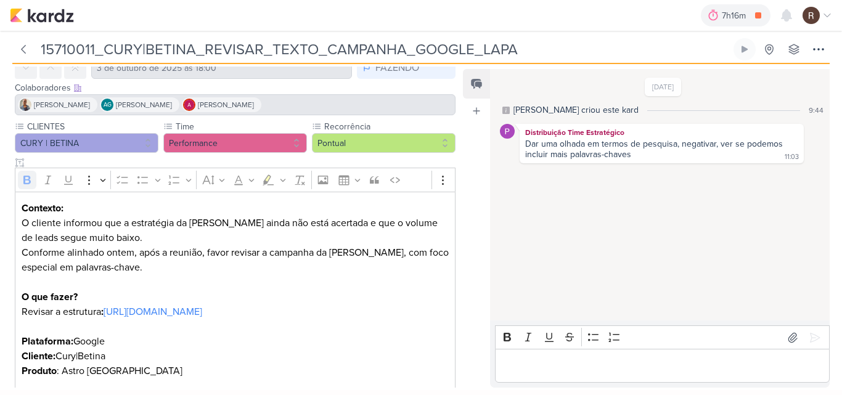
scroll to position [104, 0]
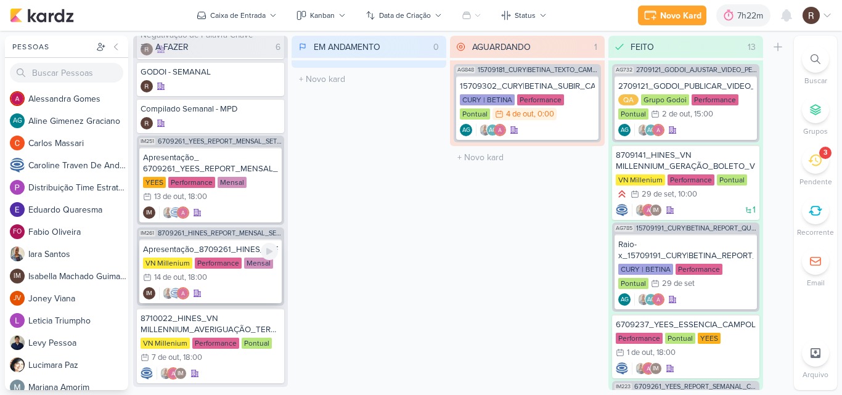
scroll to position [59, 0]
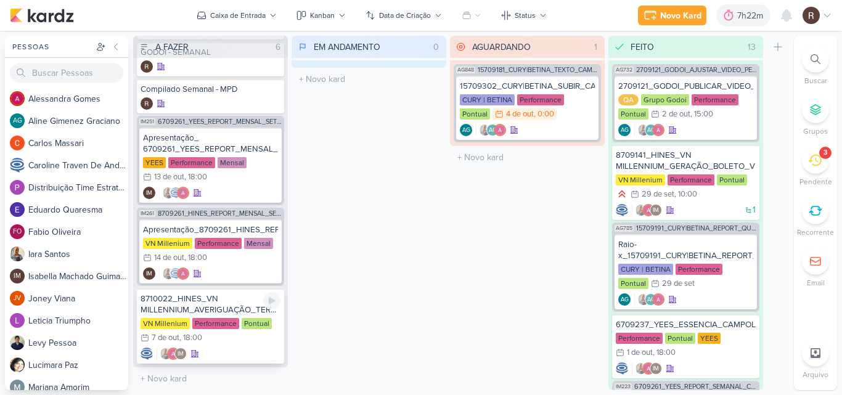
click at [211, 300] on div "8710022_HINES_VN MILLENNIUM_AVERIGUAÇÃO_TERMOS_GOOGLE ADS" at bounding box center [211, 304] width 140 height 22
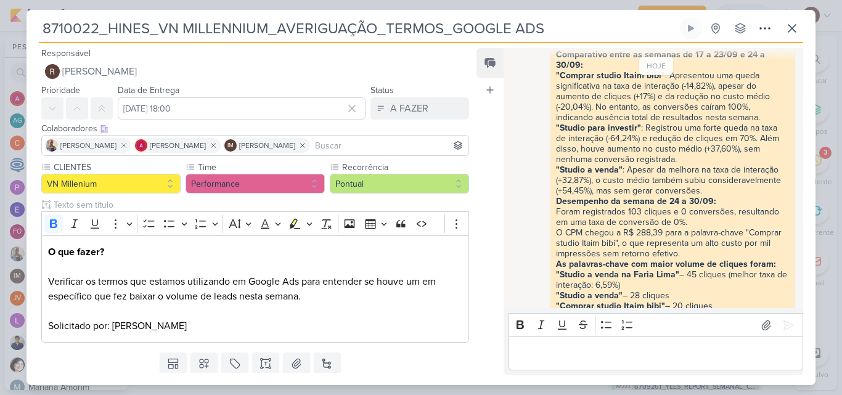
scroll to position [437, 0]
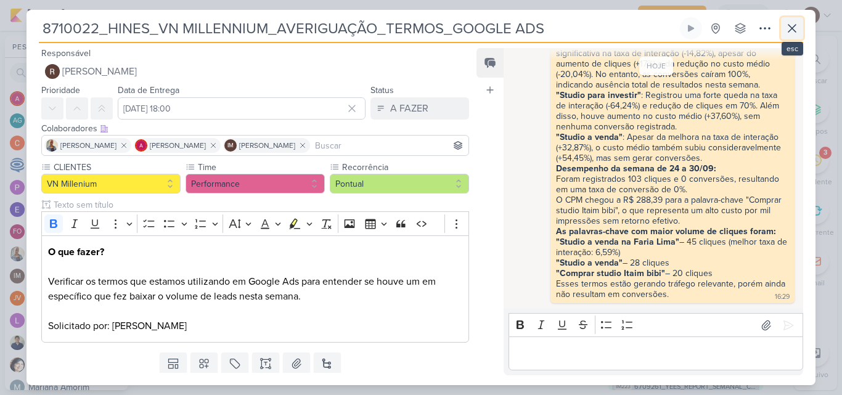
click at [798, 30] on icon at bounding box center [792, 28] width 15 height 15
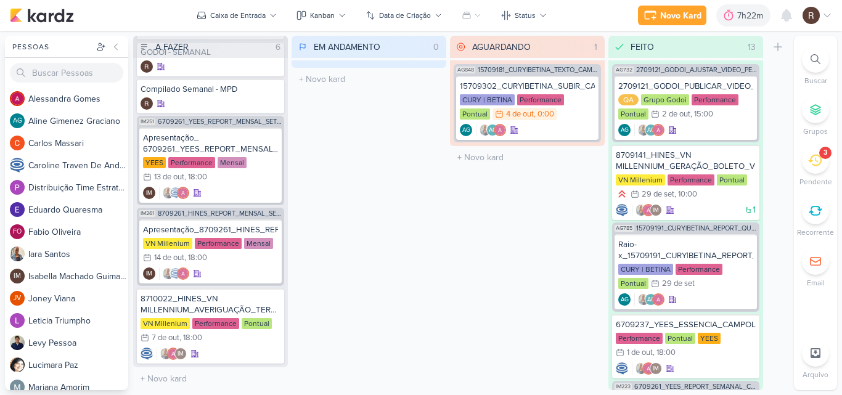
click at [380, 164] on div "EM ANDAMENTO 0 Mover Para Esquerda Mover Para Direita Deletar O título do kard …" at bounding box center [369, 213] width 155 height 355
